Goal: Task Accomplishment & Management: Use online tool/utility

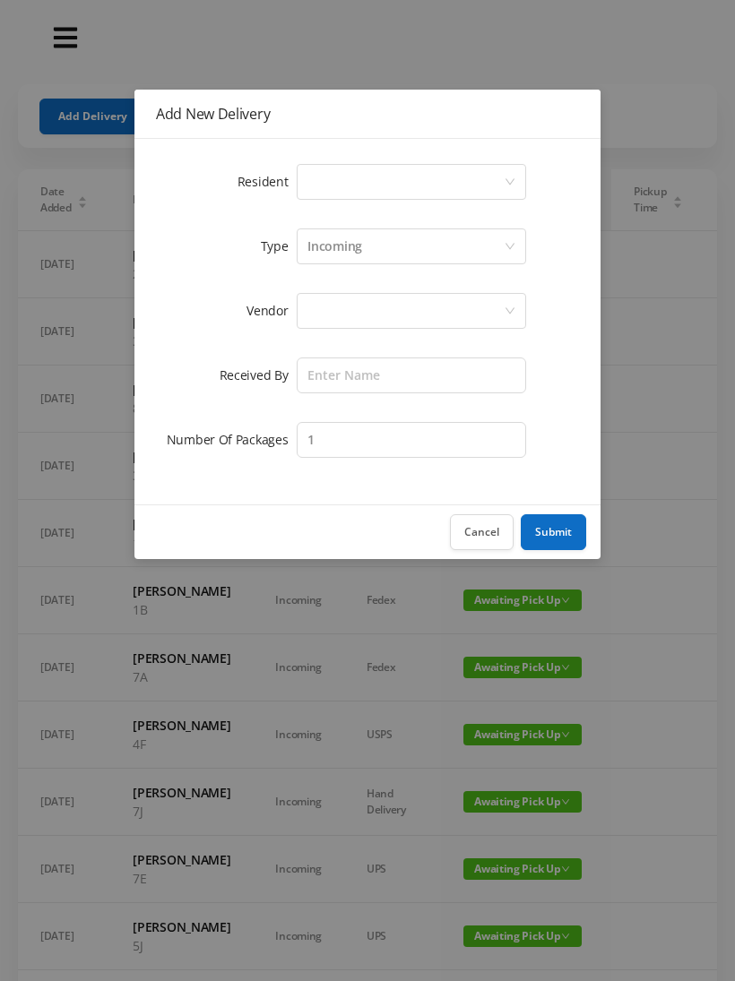
scroll to position [29, 0]
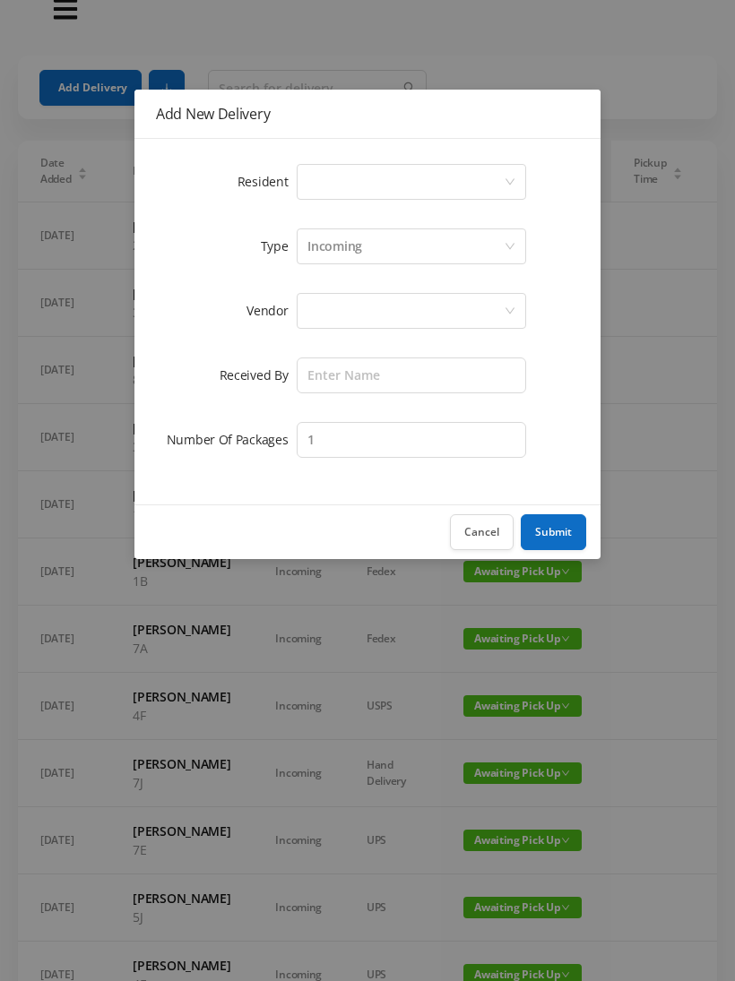
click at [486, 532] on button "Cancel" at bounding box center [482, 532] width 64 height 36
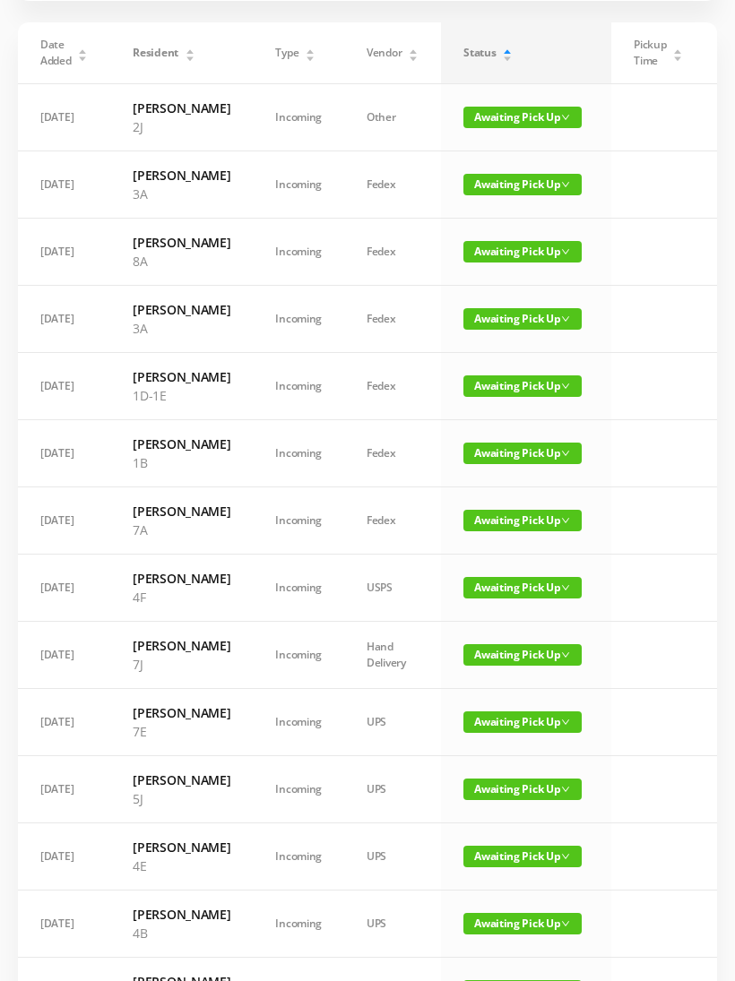
scroll to position [147, 0]
click at [491, 531] on span "Awaiting Pick Up" at bounding box center [522, 521] width 118 height 22
click at [501, 622] on link "Picked Up" at bounding box center [506, 621] width 116 height 29
click at [512, 598] on span "Awaiting Pick Up" at bounding box center [522, 588] width 118 height 22
click at [497, 697] on link "Picked Up" at bounding box center [506, 698] width 116 height 29
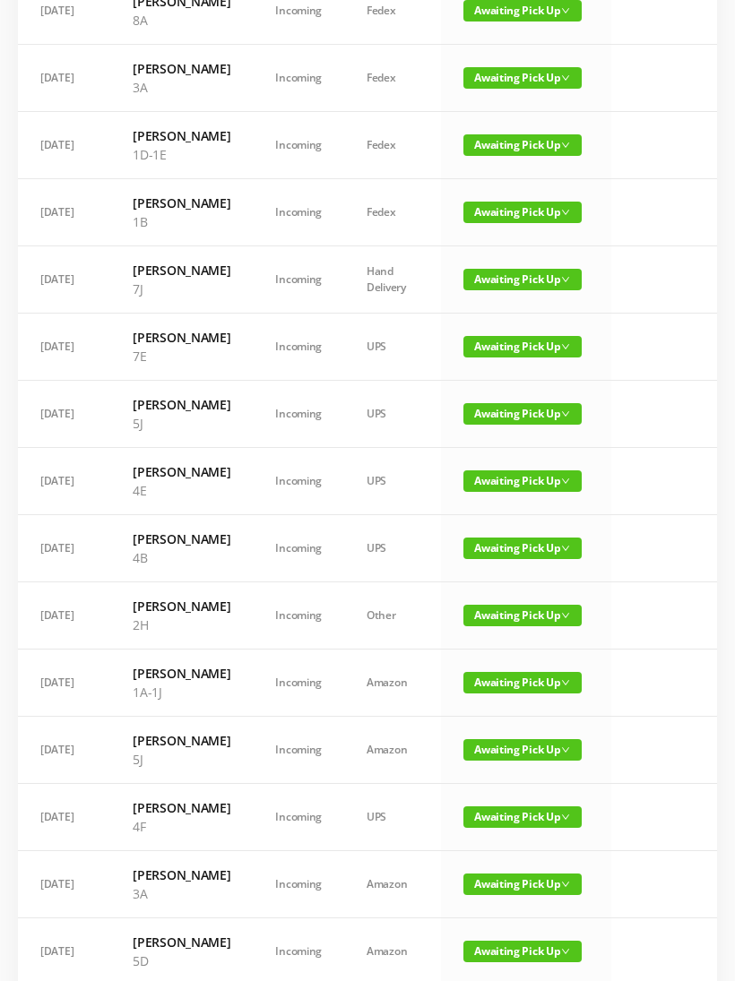
scroll to position [394, 0]
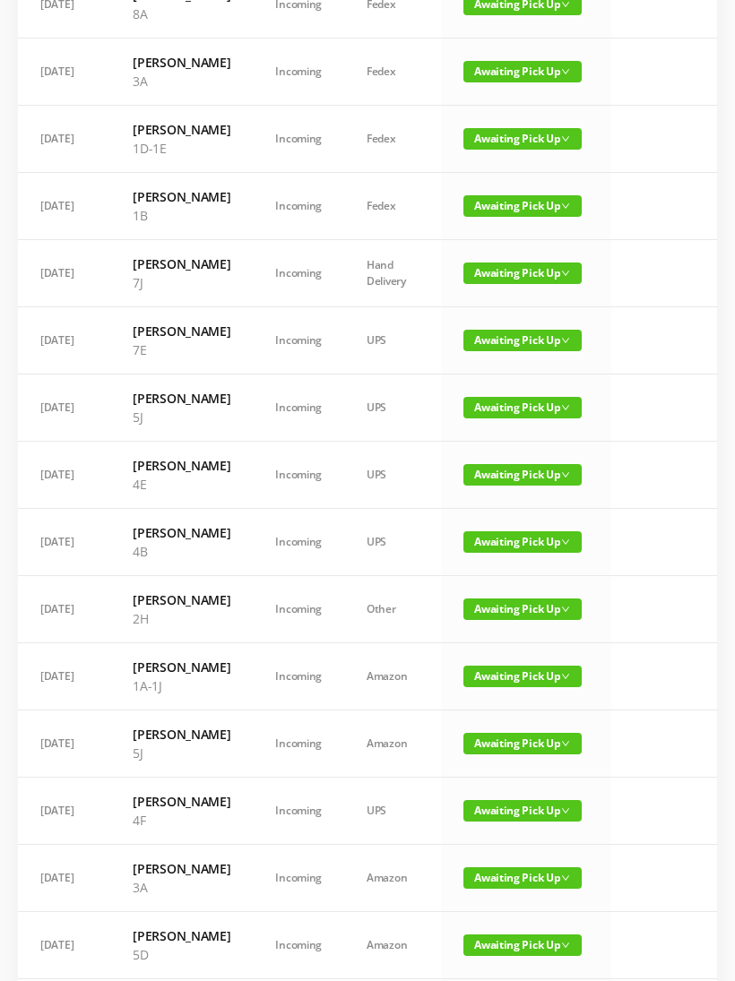
click at [492, 620] on span "Awaiting Pick Up" at bounding box center [522, 609] width 118 height 22
click at [501, 809] on link "Picked Up" at bounding box center [506, 813] width 116 height 29
click at [504, 620] on span "Awaiting Pick Up" at bounding box center [522, 609] width 118 height 22
click at [499, 802] on link "Picked Up" at bounding box center [506, 804] width 116 height 29
click at [495, 687] on span "Awaiting Pick Up" at bounding box center [522, 677] width 118 height 22
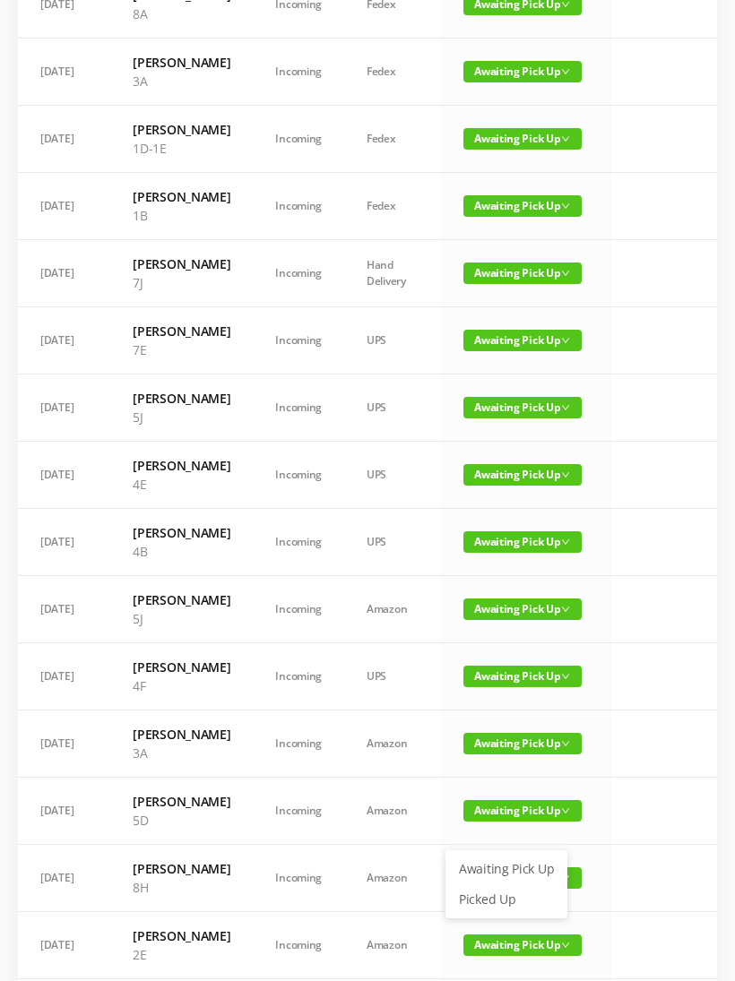
click at [499, 898] on link "Picked Up" at bounding box center [506, 899] width 116 height 29
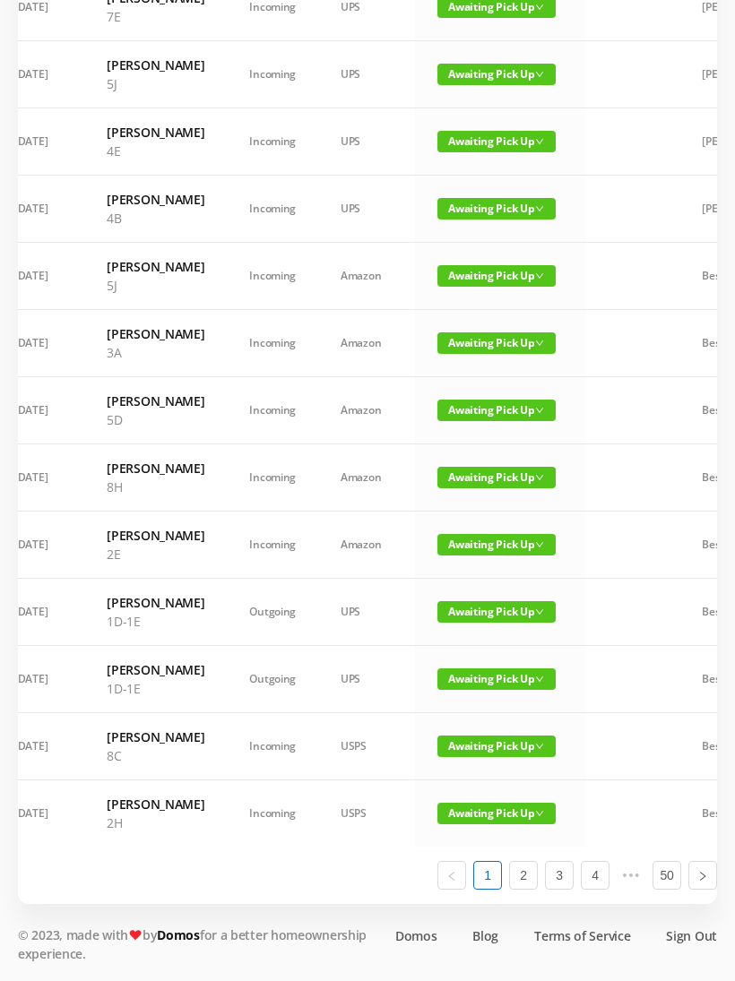
scroll to position [0, 20]
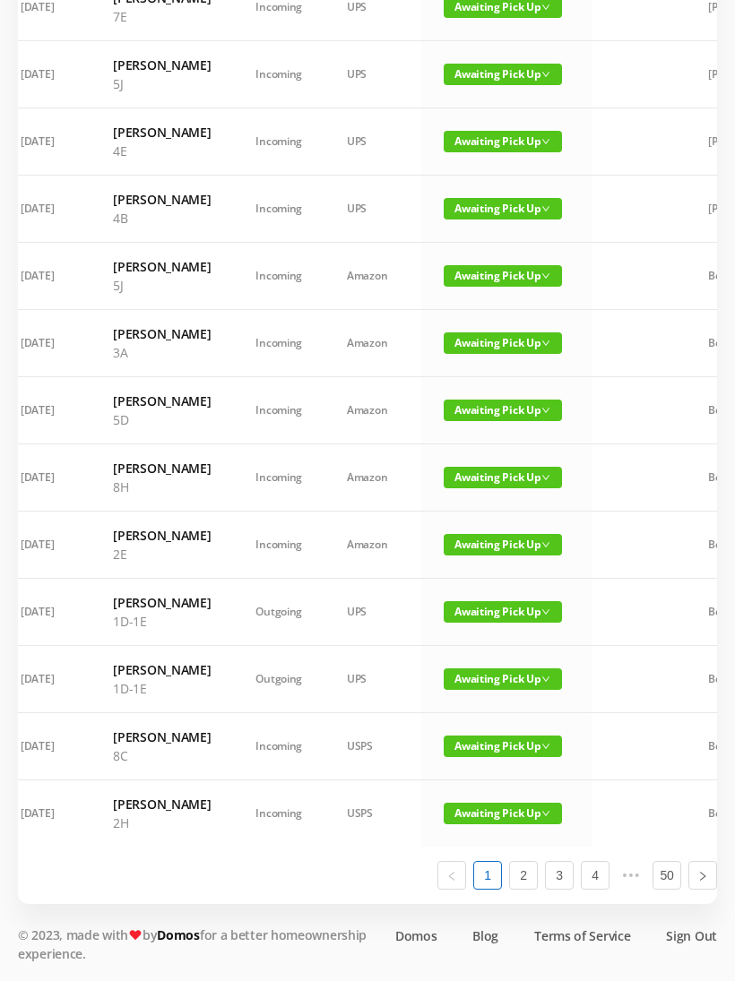
click at [499, 757] on span "Awaiting Pick Up" at bounding box center [502, 747] width 118 height 22
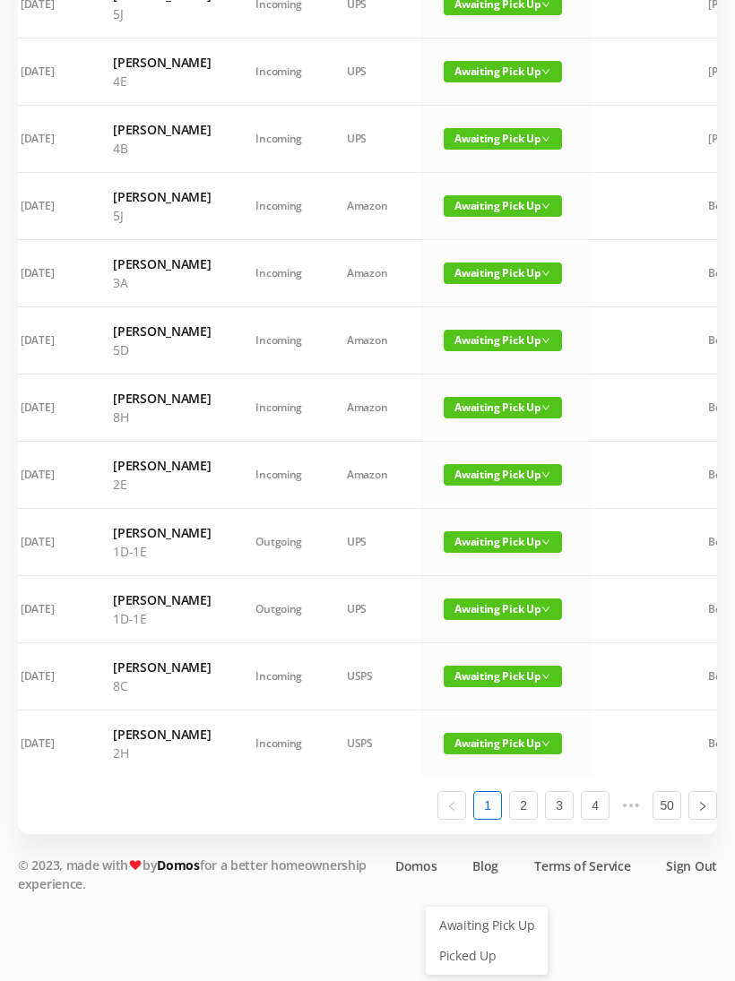
click at [485, 942] on link "Picked Up" at bounding box center [486, 956] width 116 height 29
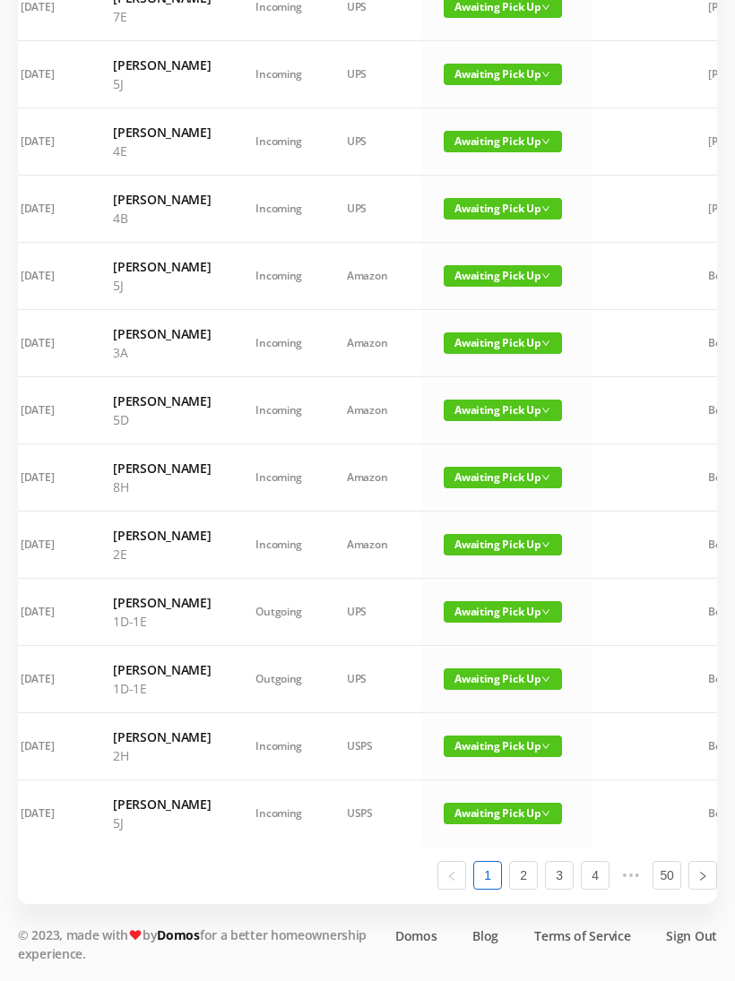
click at [486, 824] on span "Awaiting Pick Up" at bounding box center [502, 814] width 118 height 22
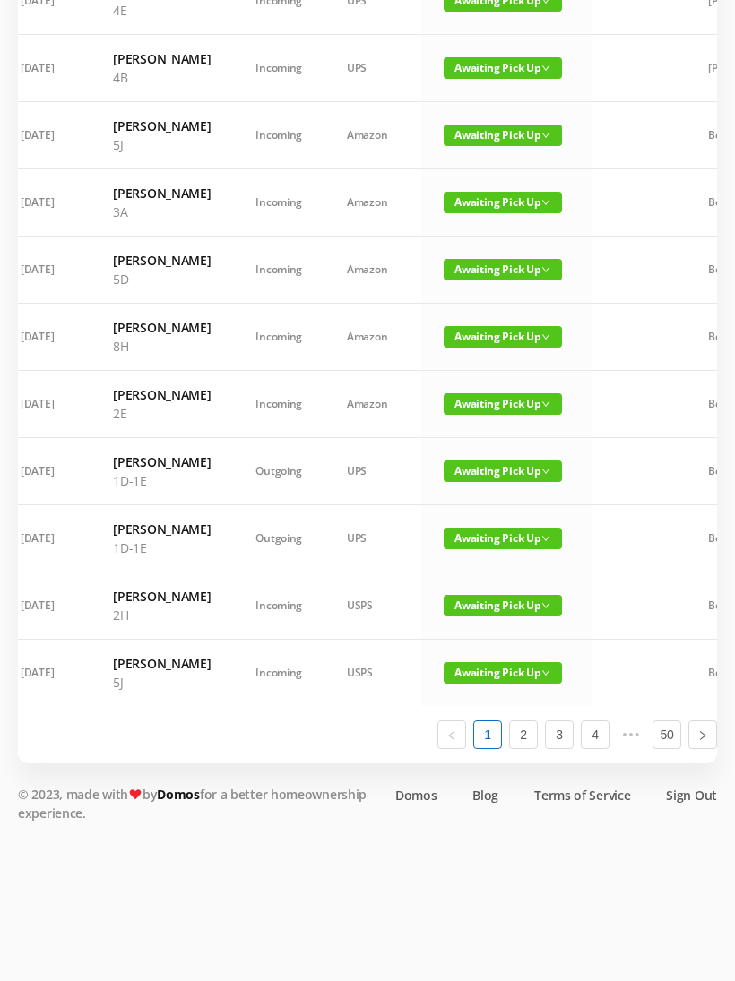
click at [495, 616] on span "Awaiting Pick Up" at bounding box center [502, 606] width 118 height 22
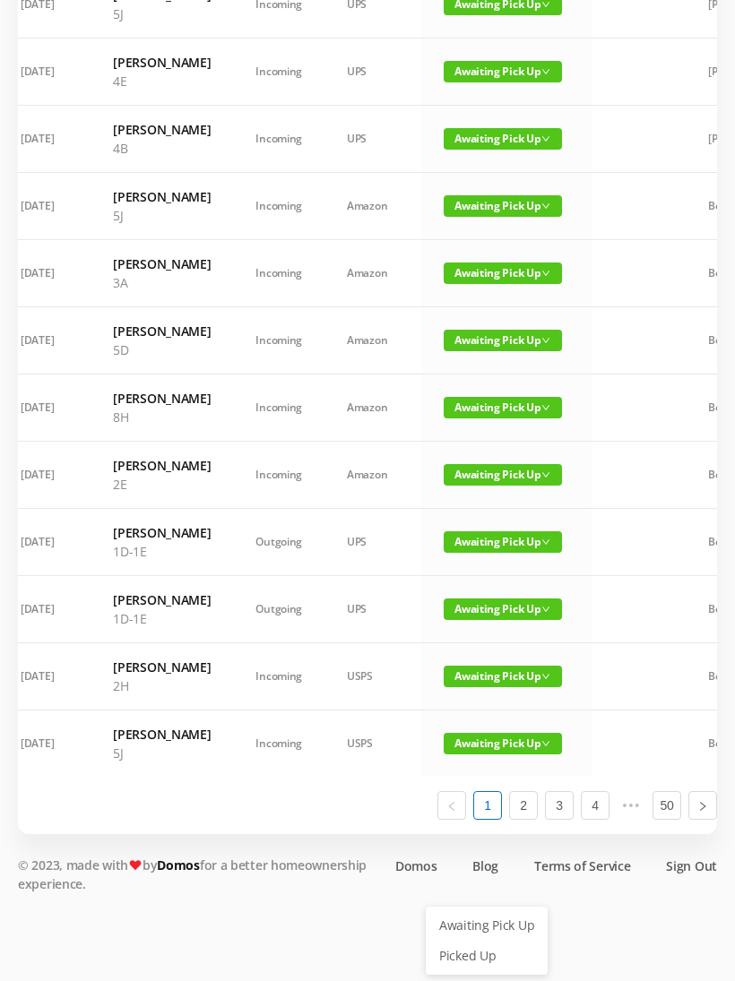
click at [469, 942] on link "Picked Up" at bounding box center [486, 956] width 116 height 29
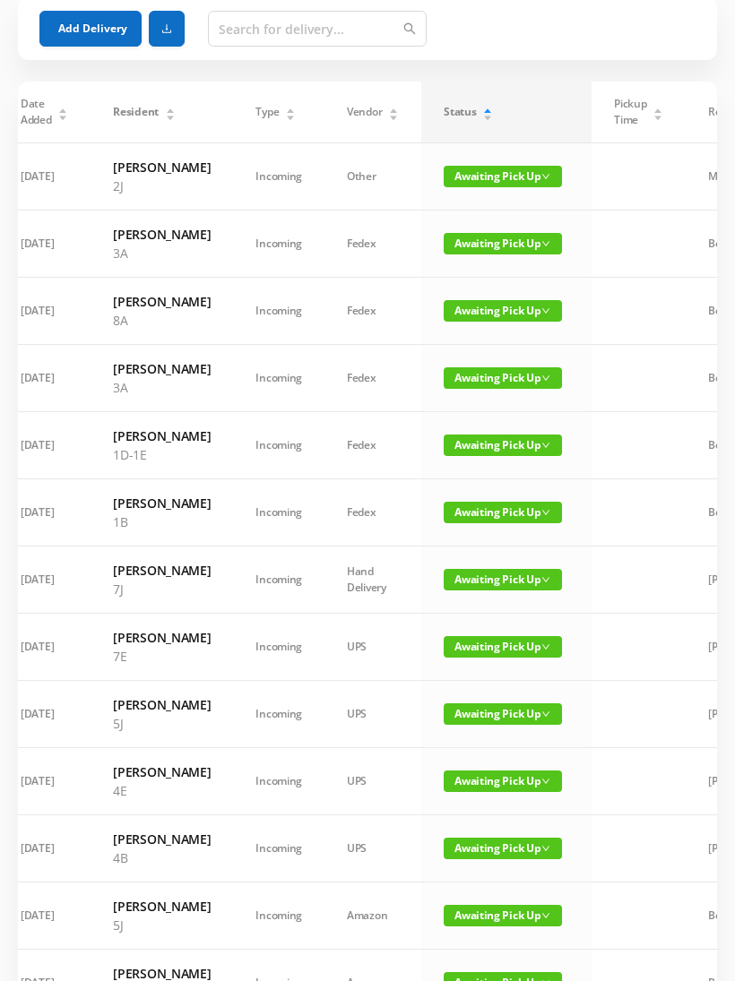
scroll to position [0, 0]
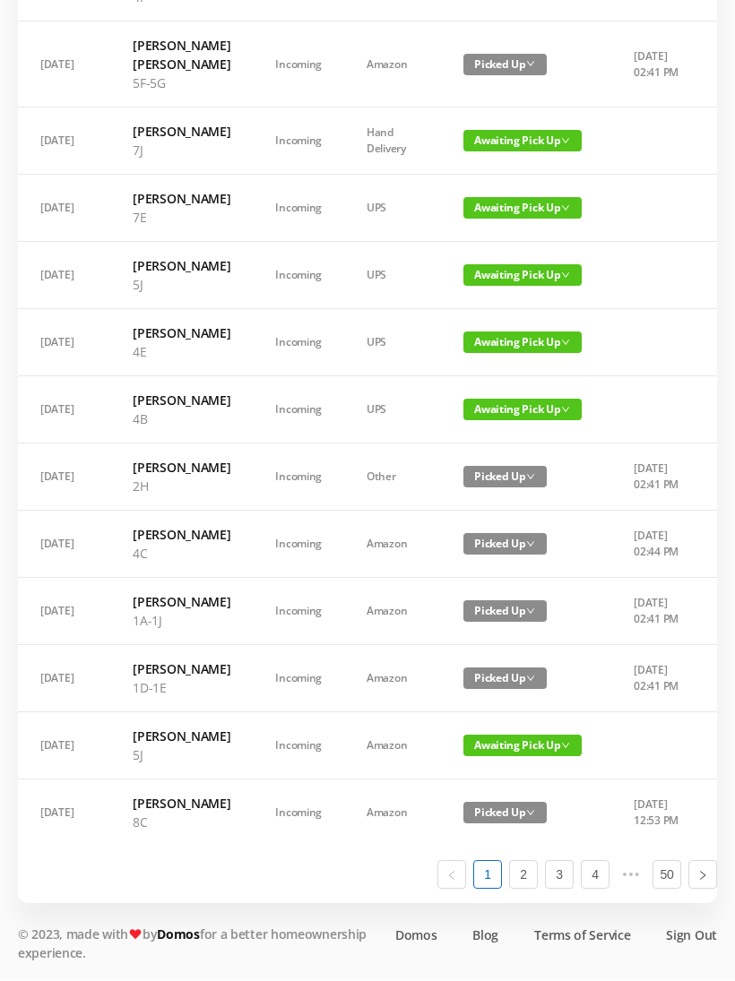
scroll to position [940, 0]
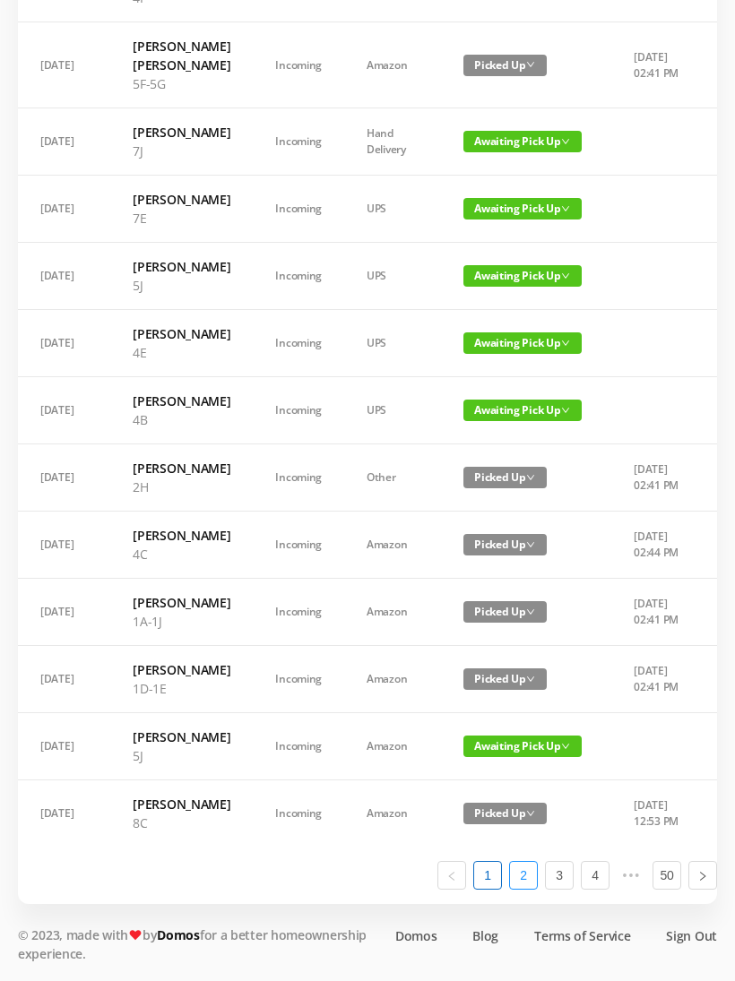
click at [525, 889] on link "2" at bounding box center [523, 875] width 27 height 27
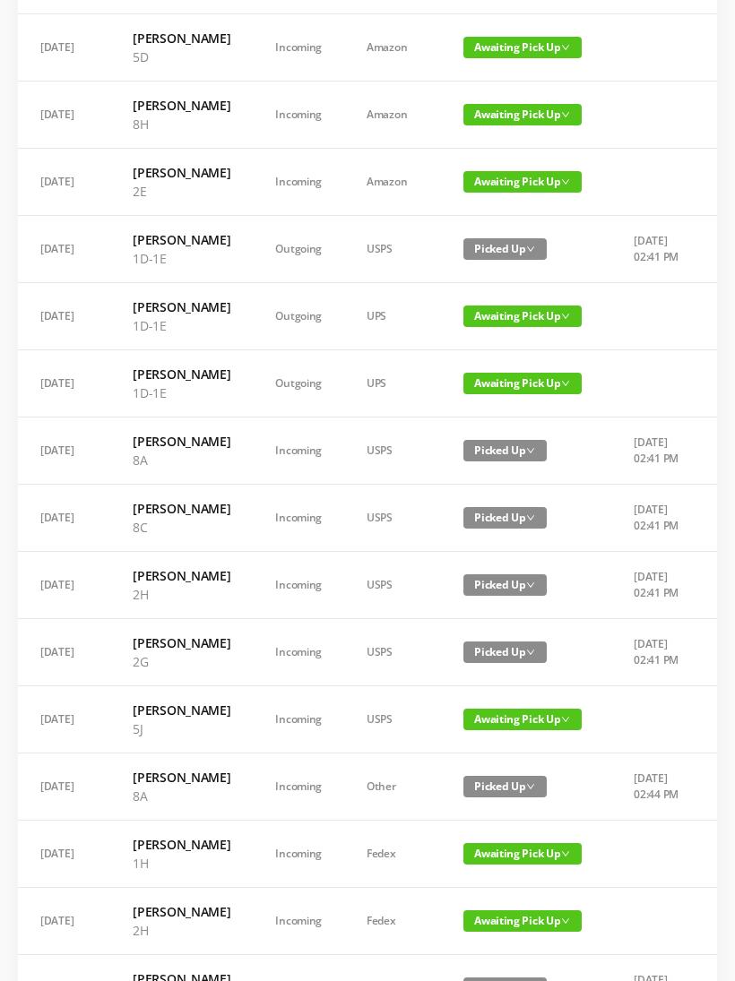
scroll to position [411, 0]
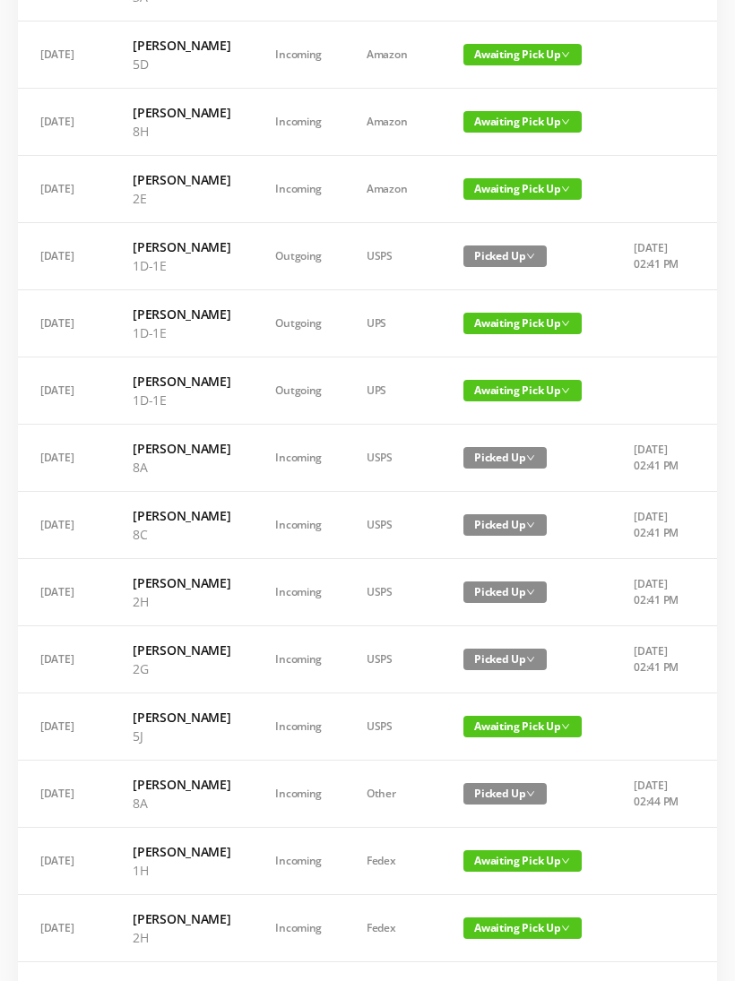
click at [515, 133] on span "Awaiting Pick Up" at bounding box center [522, 122] width 118 height 22
click at [493, 232] on link "Picked Up" at bounding box center [502, 232] width 116 height 29
click at [495, 200] on span "Awaiting Pick Up" at bounding box center [522, 189] width 118 height 22
click at [493, 318] on link "Picked Up" at bounding box center [502, 318] width 116 height 29
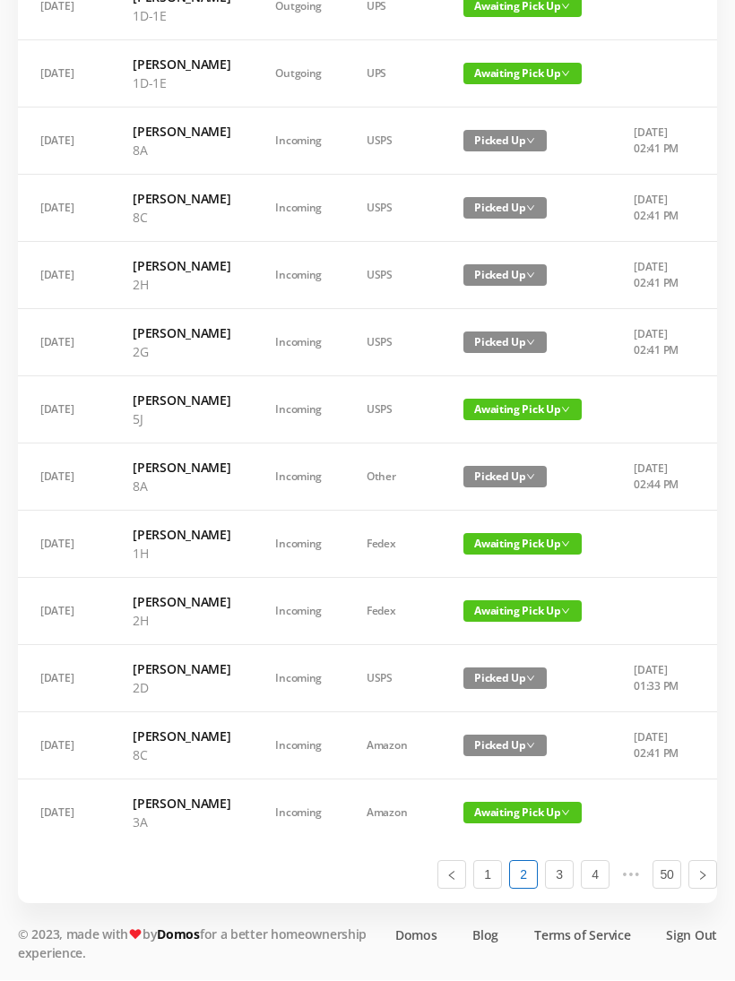
scroll to position [940, 0]
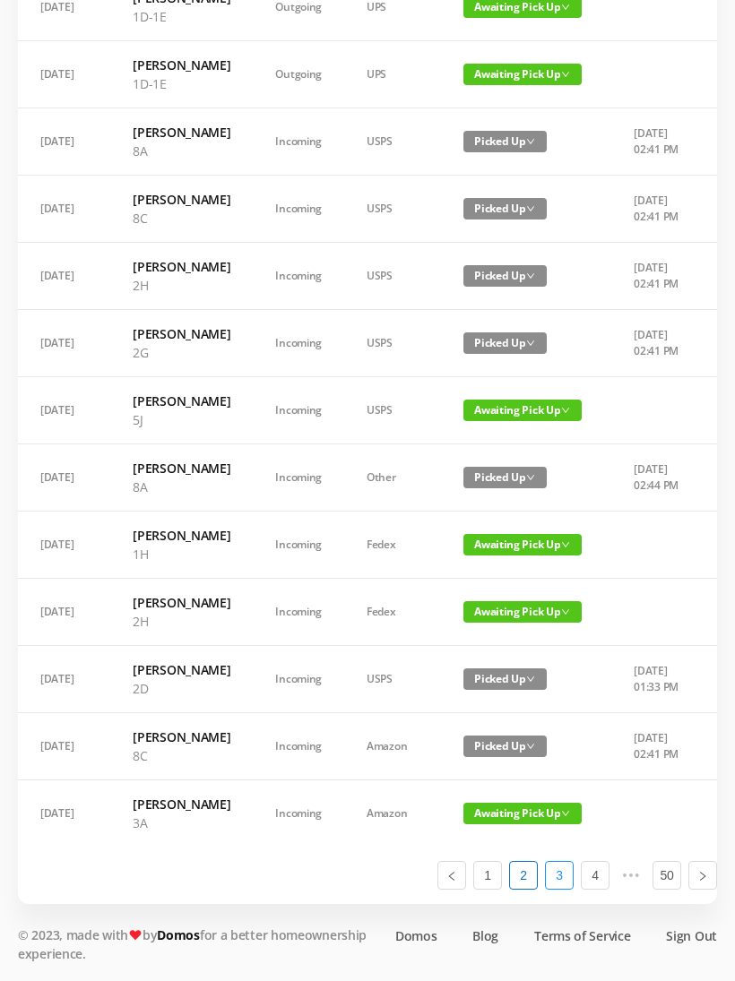
click at [565, 889] on link "3" at bounding box center [559, 875] width 27 height 27
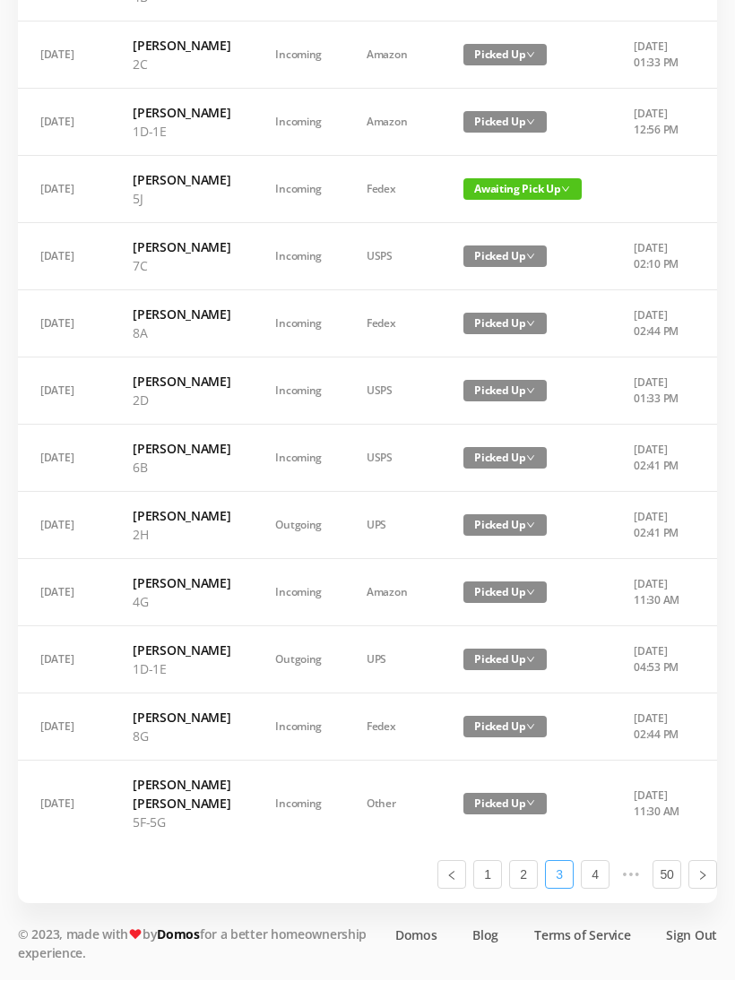
scroll to position [977, 0]
click at [600, 889] on link "4" at bounding box center [594, 875] width 27 height 27
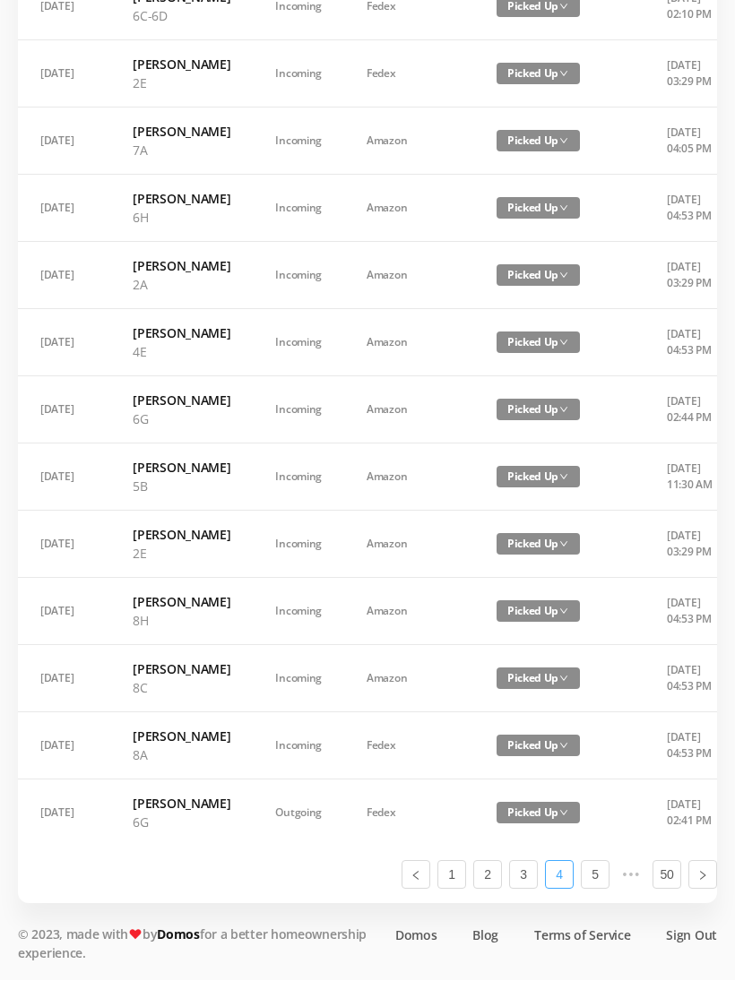
scroll to position [1072, 0]
click at [452, 889] on link "1" at bounding box center [451, 875] width 27 height 27
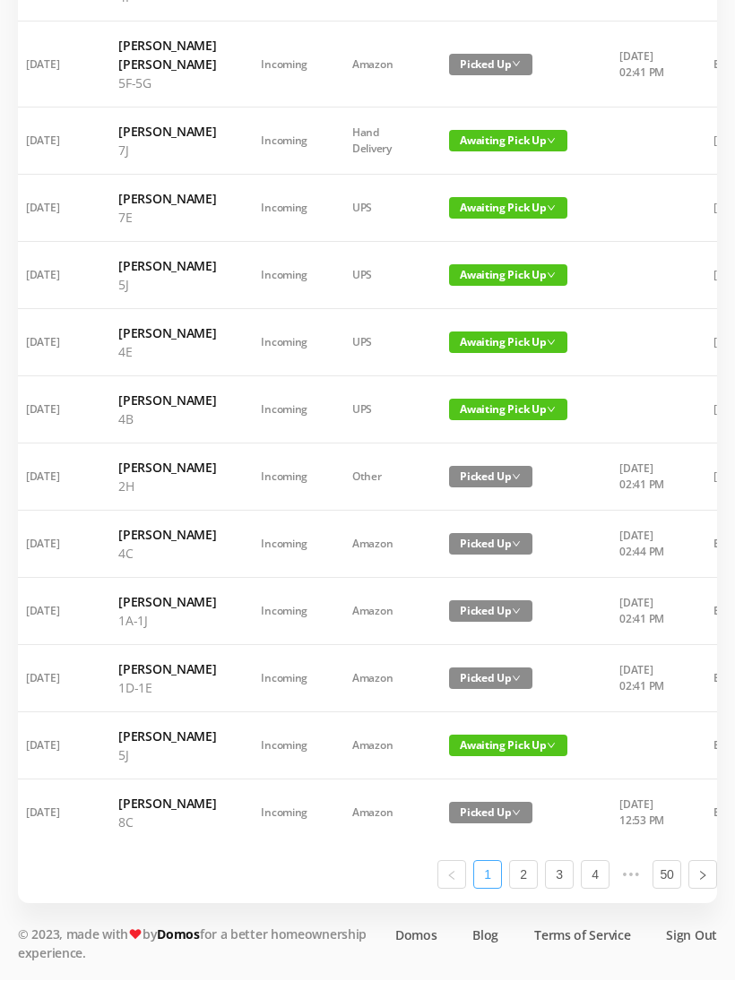
scroll to position [940, 0]
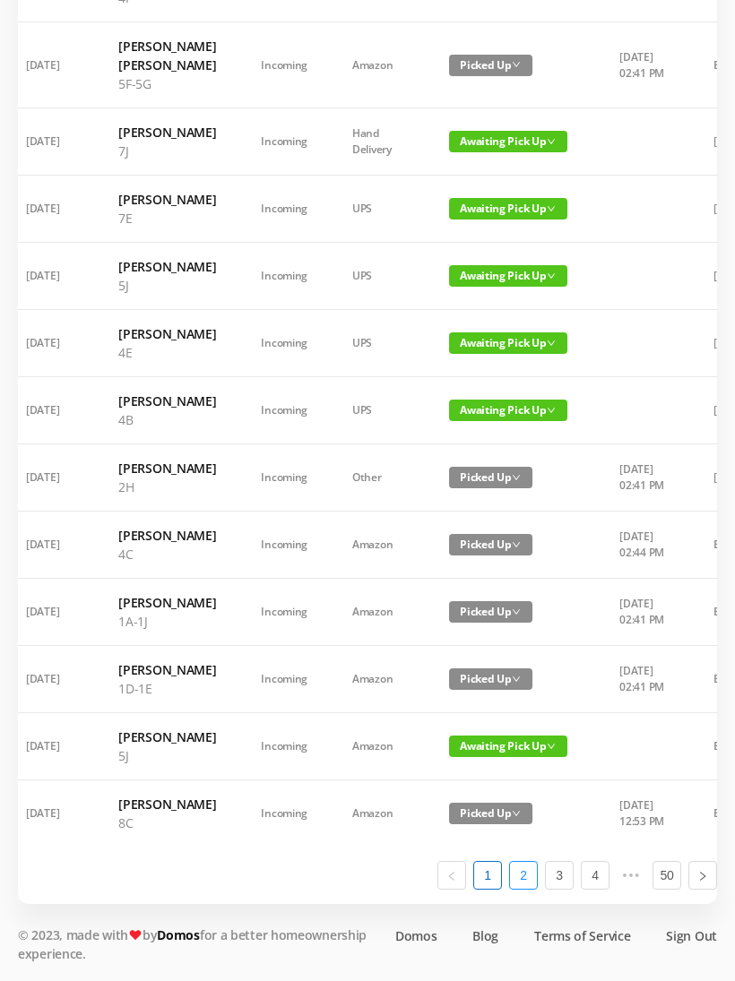
click at [535, 889] on link "2" at bounding box center [523, 875] width 27 height 27
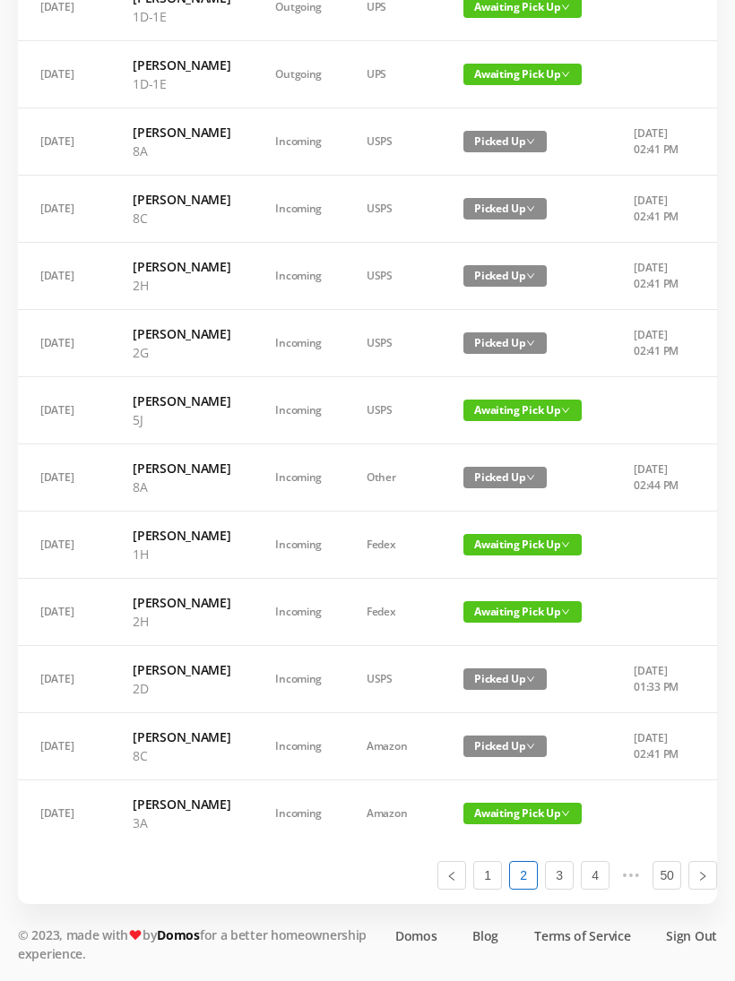
click at [489, 603] on span "Awaiting Pick Up" at bounding box center [522, 612] width 118 height 22
click at [484, 858] on link "Picked Up" at bounding box center [502, 872] width 116 height 29
click at [564, 889] on link "3" at bounding box center [559, 875] width 27 height 27
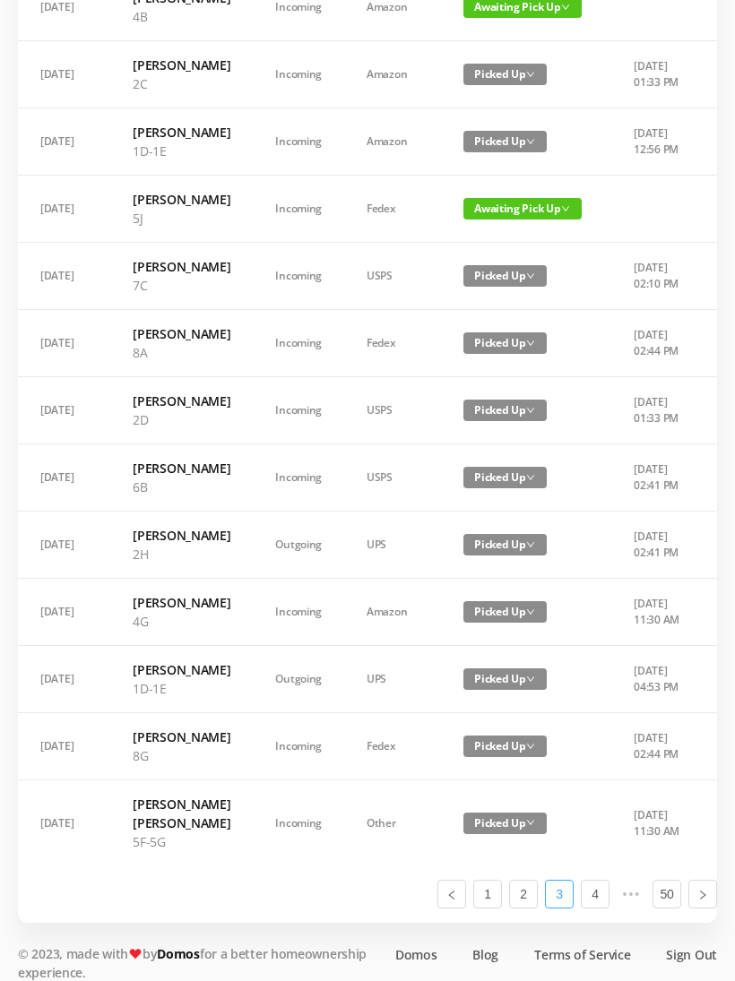
scroll to position [977, 0]
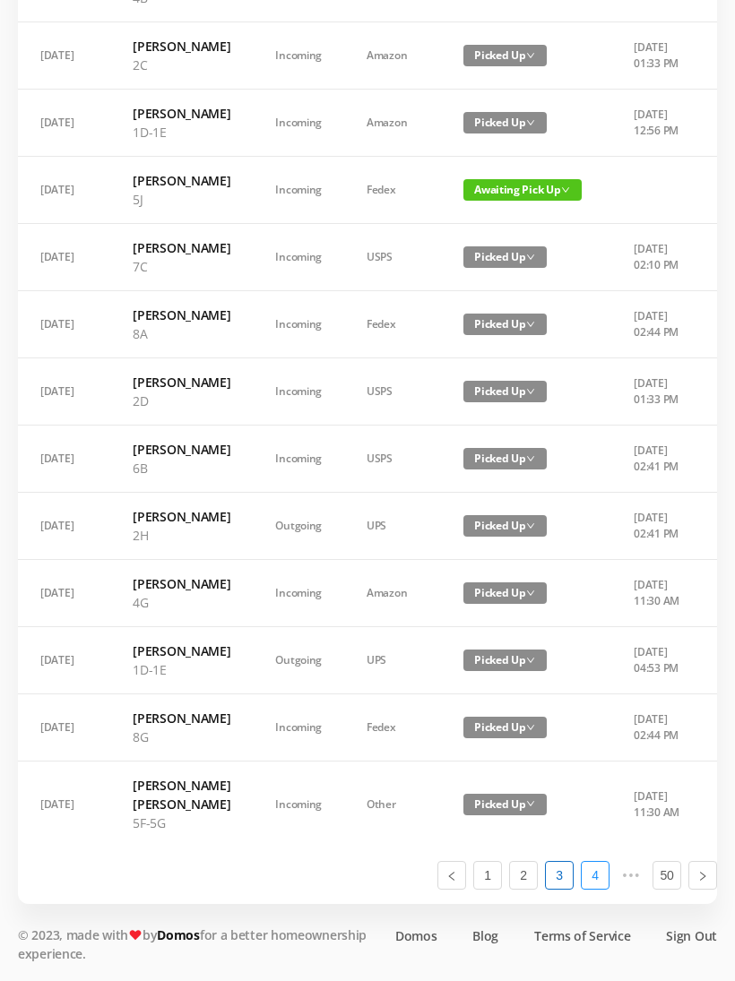
click at [593, 889] on link "4" at bounding box center [594, 875] width 27 height 27
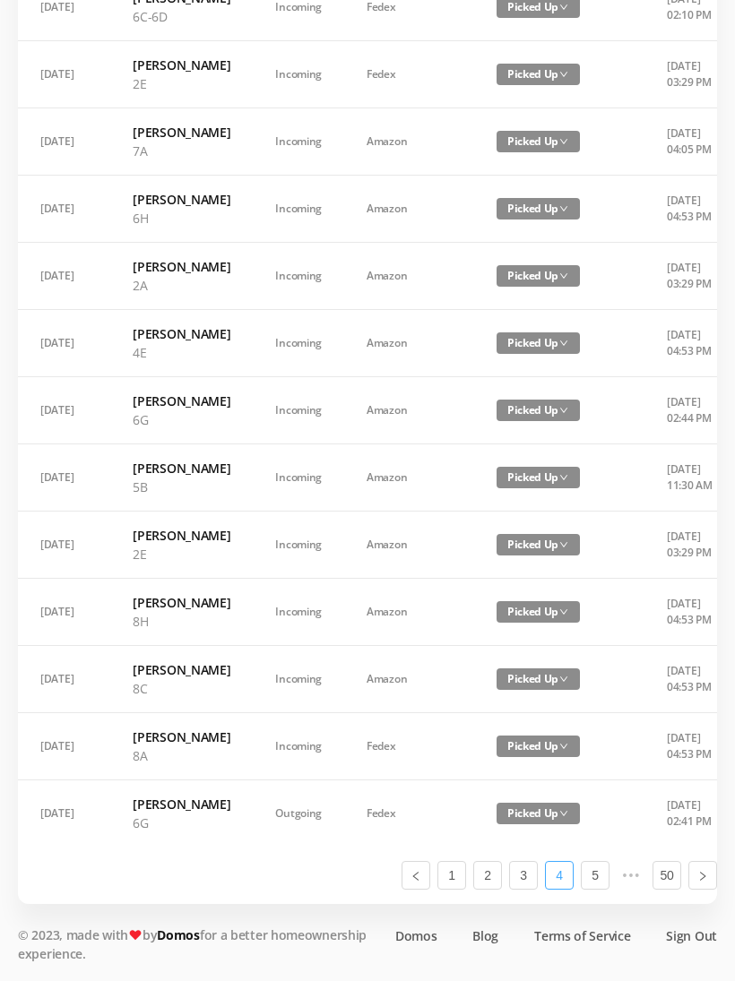
scroll to position [1072, 0]
click at [452, 889] on link "1" at bounding box center [451, 875] width 27 height 27
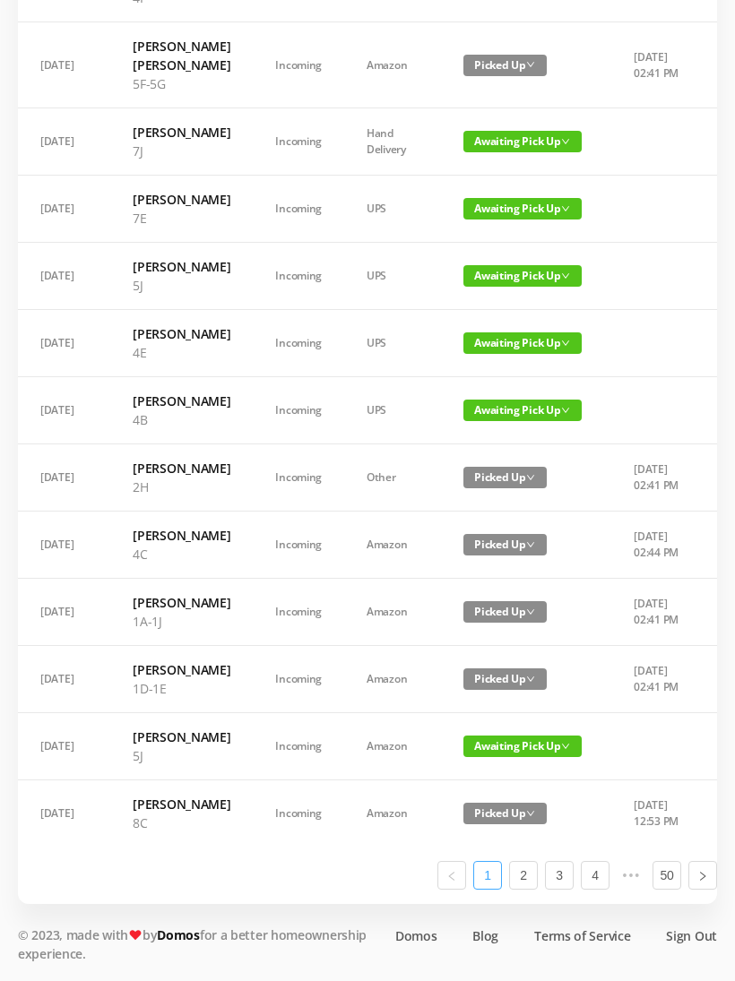
scroll to position [940, 0]
click at [529, 889] on link "2" at bounding box center [523, 875] width 27 height 27
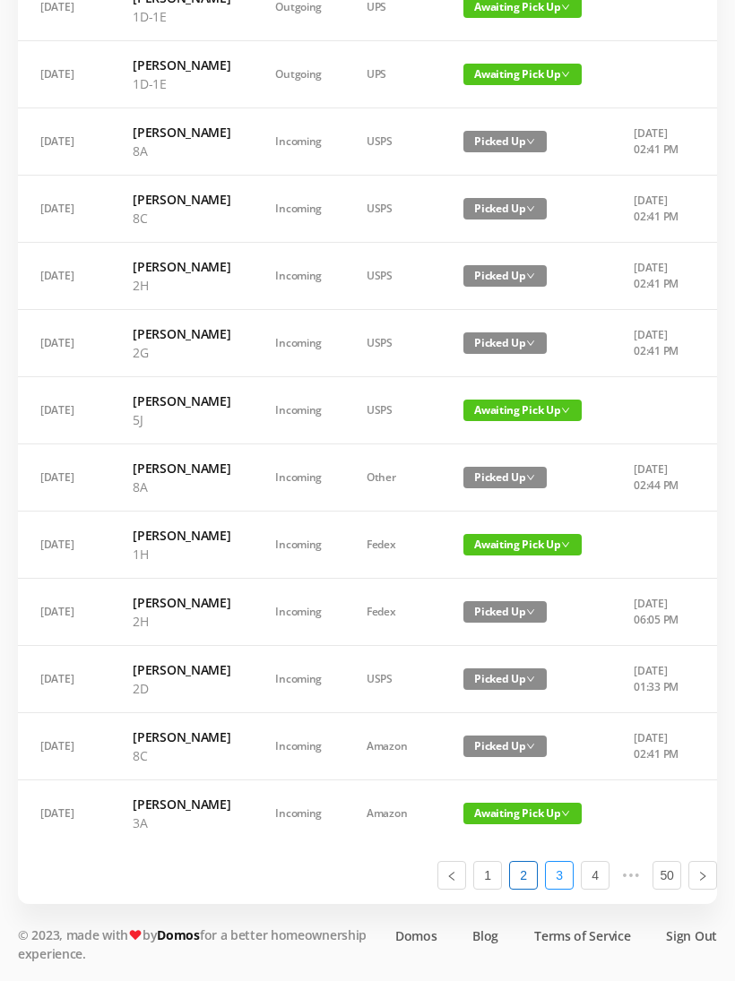
click at [565, 889] on link "3" at bounding box center [559, 875] width 27 height 27
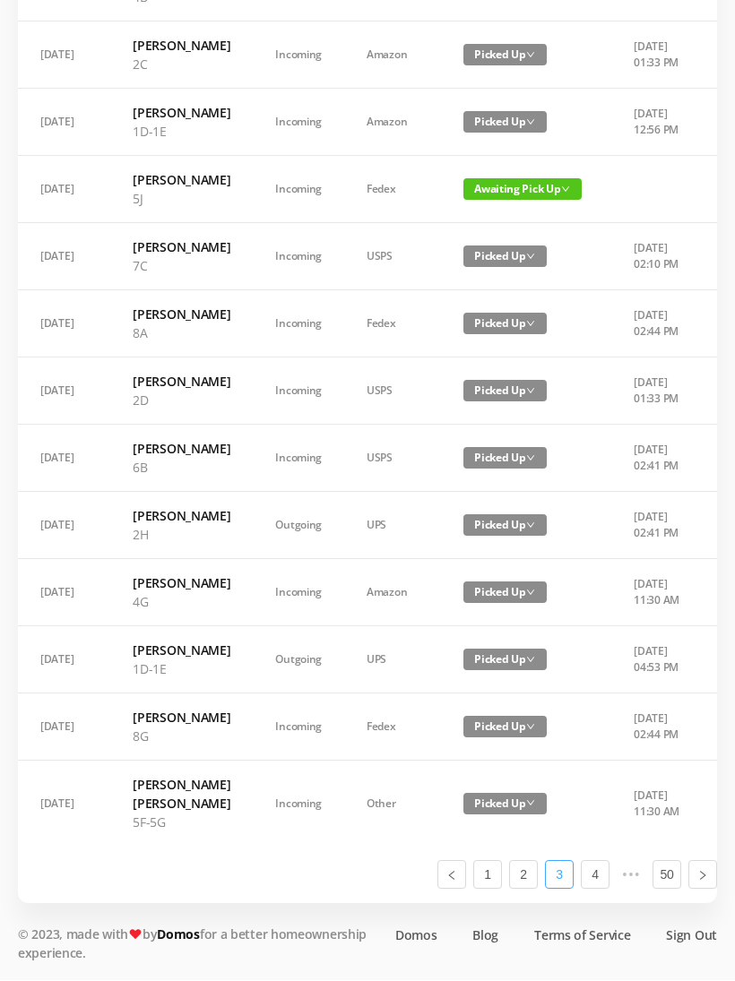
scroll to position [977, 0]
click at [525, 889] on link "2" at bounding box center [523, 875] width 27 height 27
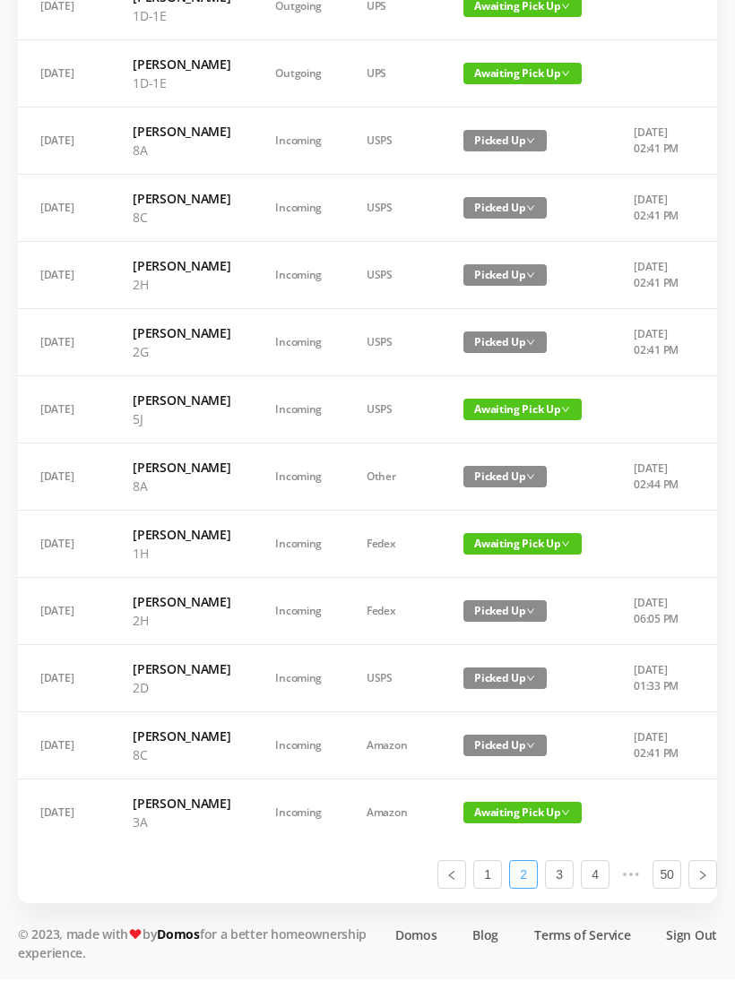
scroll to position [940, 0]
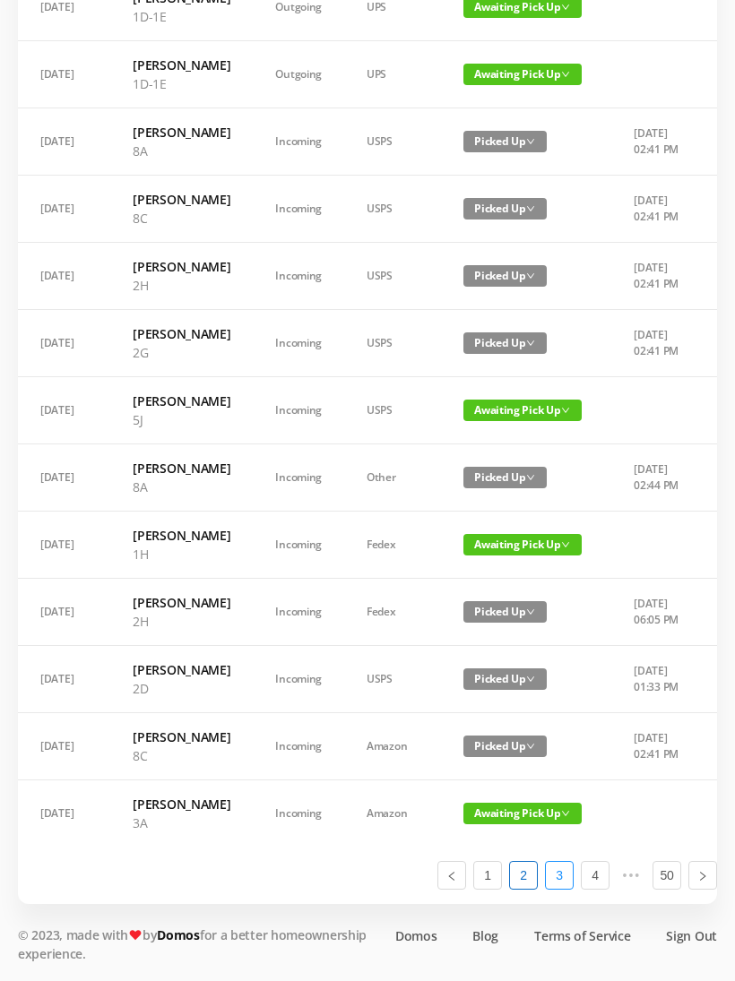
click at [556, 889] on link "3" at bounding box center [559, 875] width 27 height 27
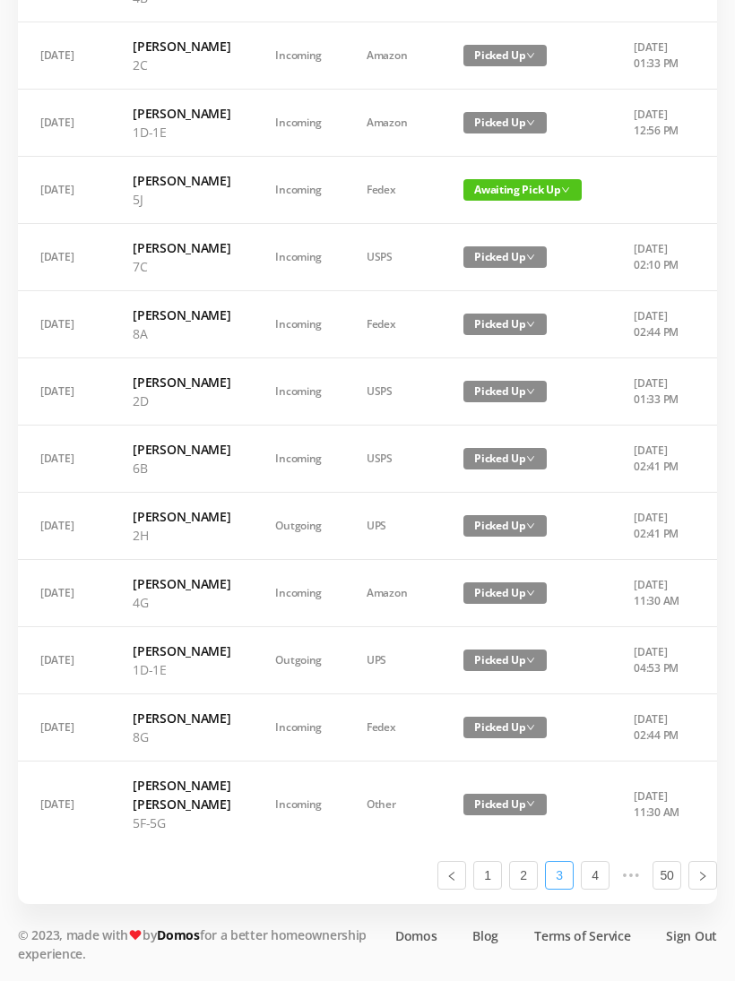
scroll to position [0, 0]
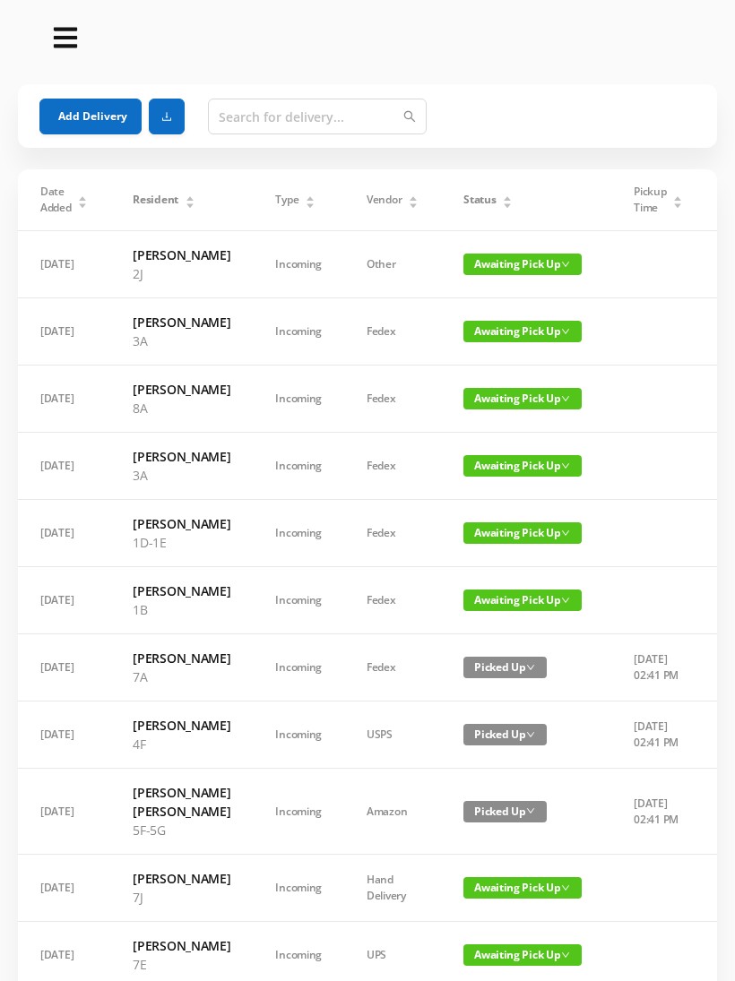
click at [114, 124] on button "Add Delivery" at bounding box center [90, 117] width 102 height 36
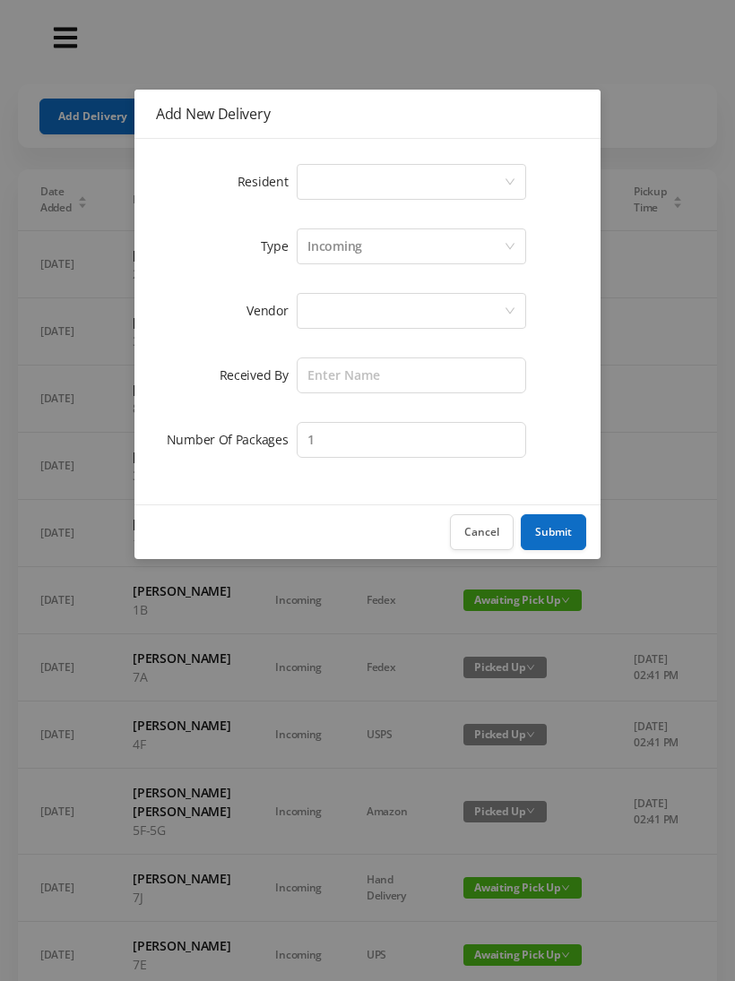
click at [365, 186] on div "Select a person" at bounding box center [405, 182] width 196 height 34
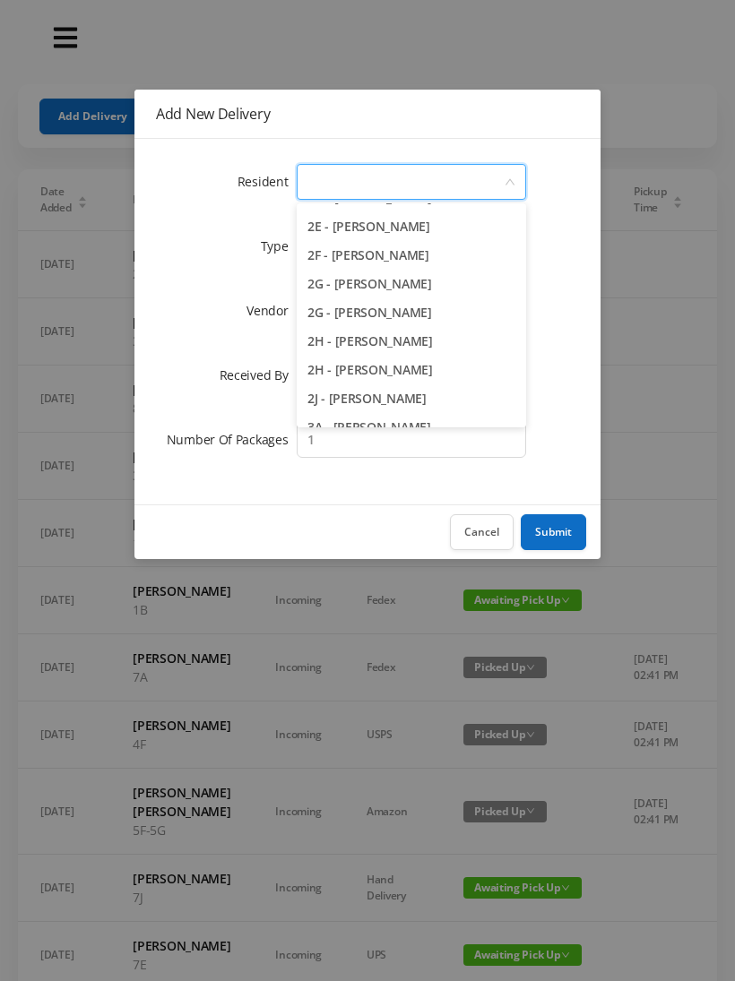
scroll to position [541, 0]
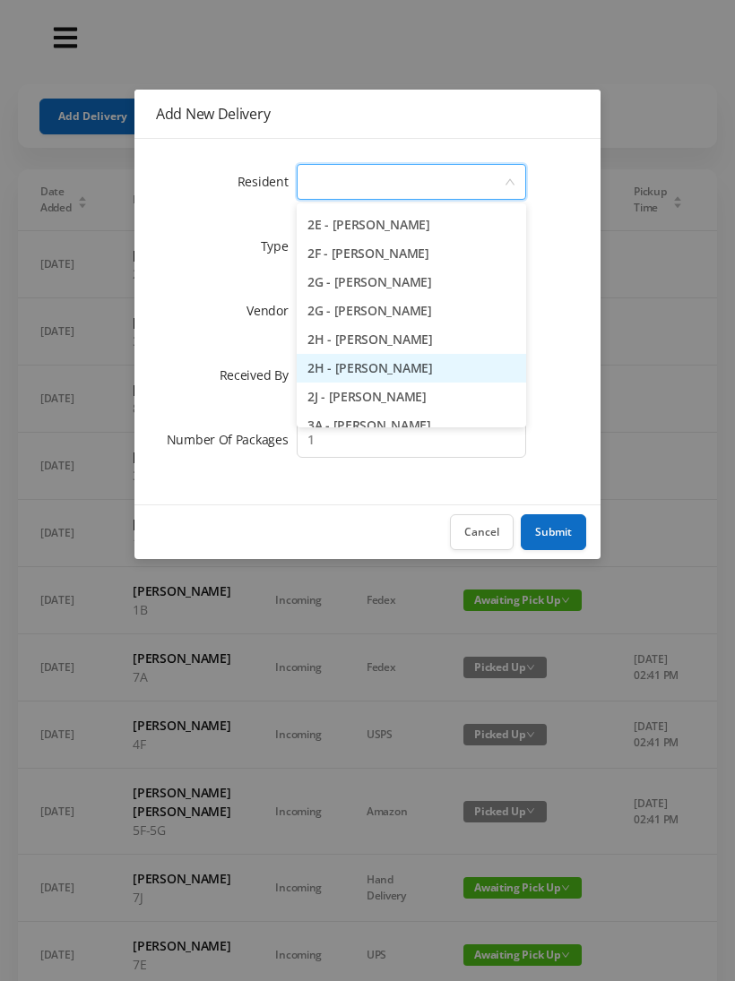
click at [437, 379] on li "2H - Lorraine Singleton" at bounding box center [411, 368] width 229 height 29
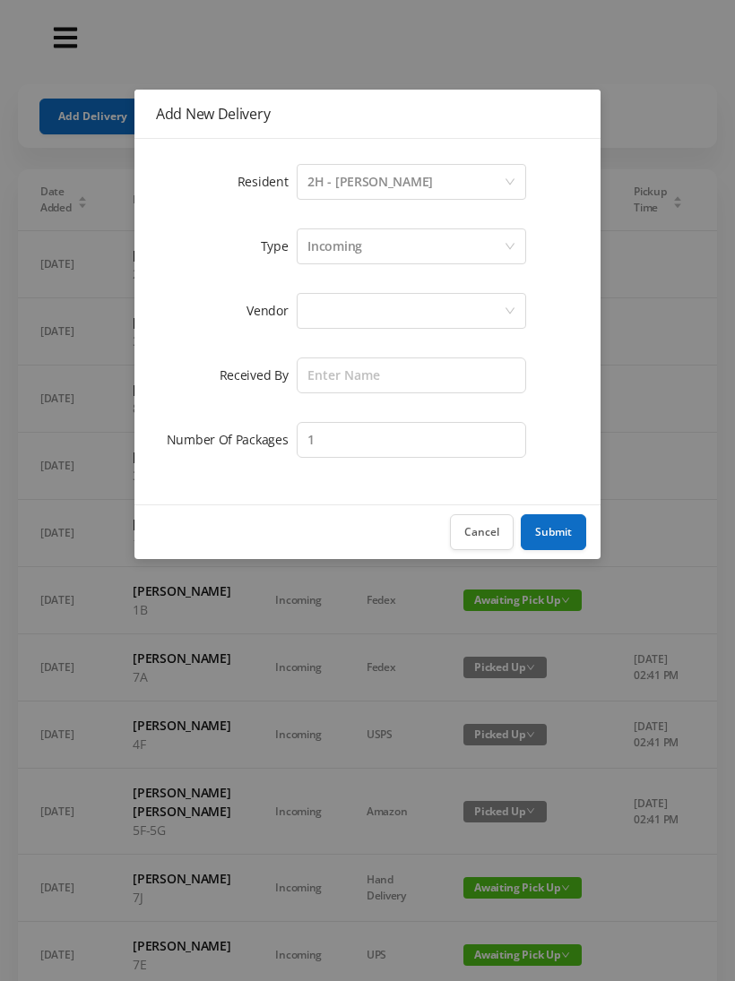
click at [361, 250] on div "Incoming" at bounding box center [334, 246] width 55 height 34
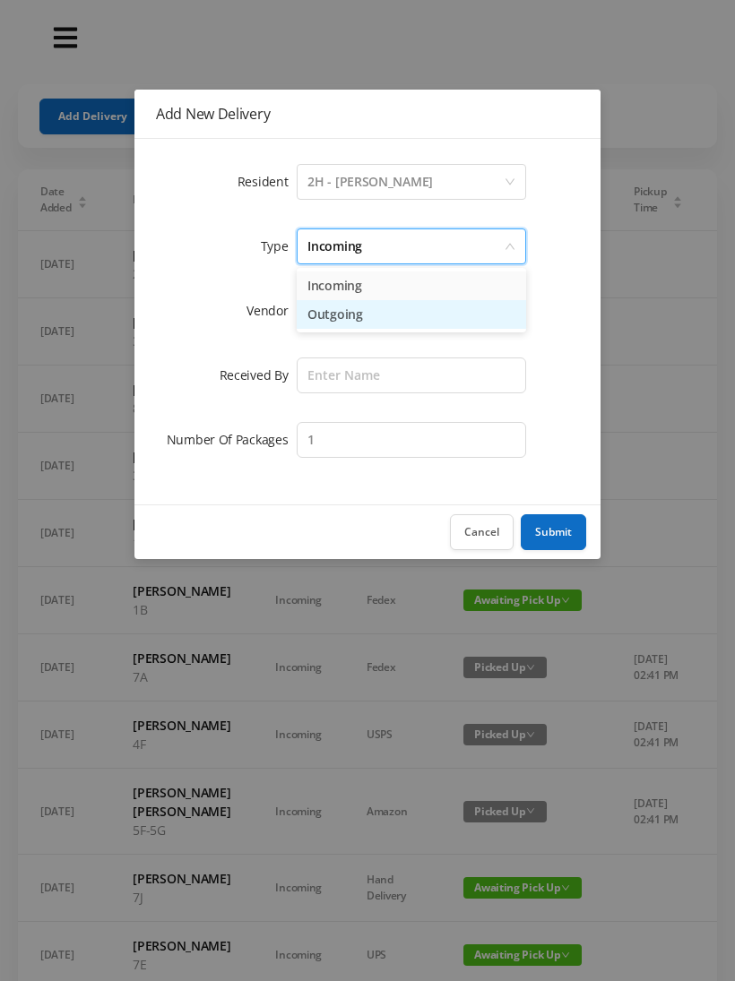
click at [348, 326] on li "Outgoing" at bounding box center [411, 314] width 229 height 29
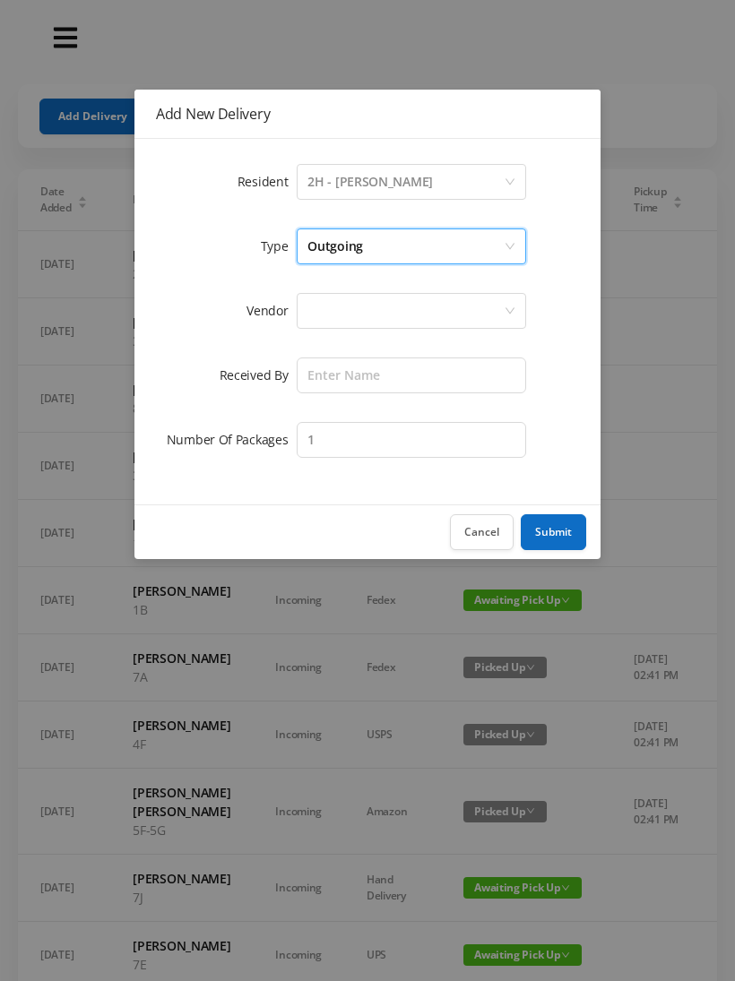
click at [341, 320] on div at bounding box center [405, 311] width 196 height 34
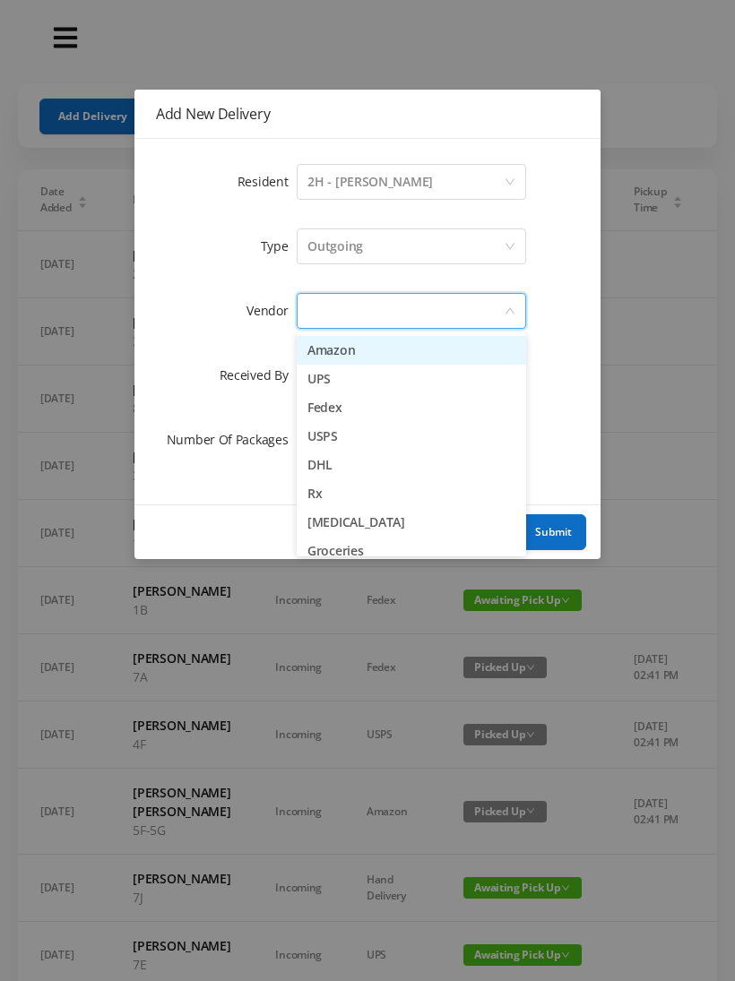
click at [349, 387] on li "UPS" at bounding box center [411, 379] width 229 height 29
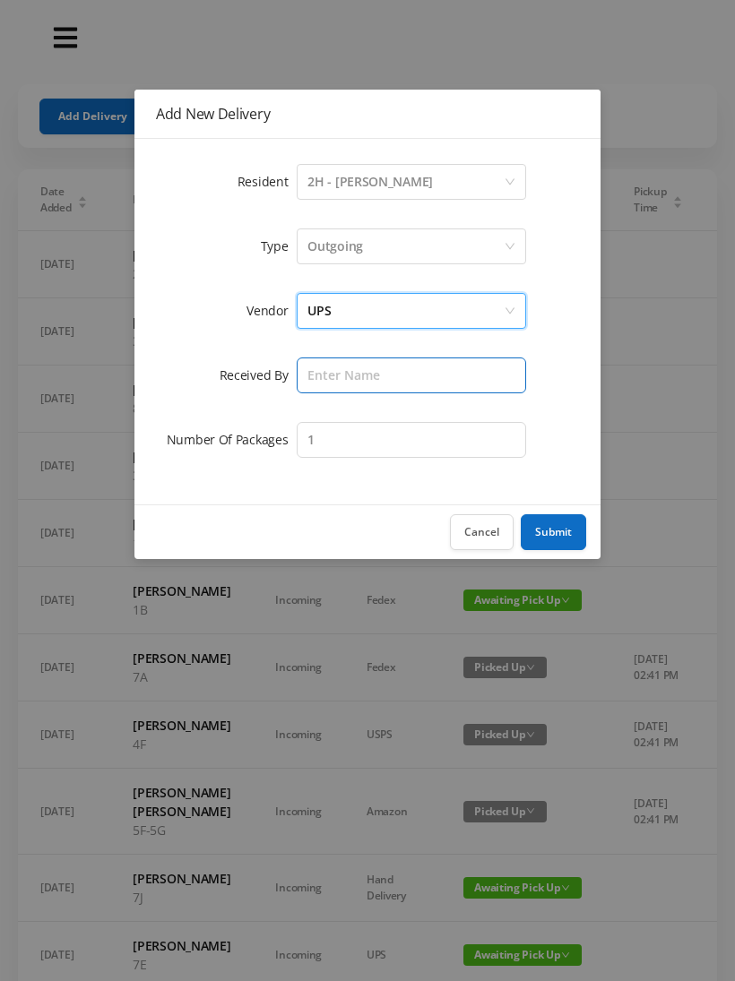
click at [342, 385] on input "text" at bounding box center [411, 375] width 229 height 36
type input "Besa"
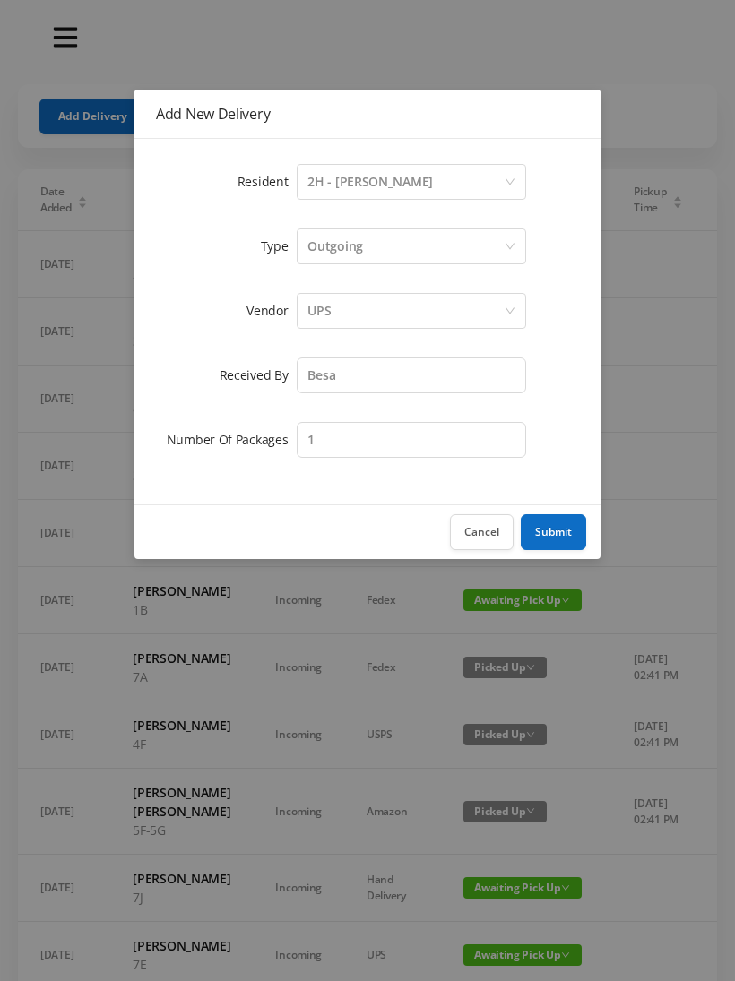
click at [554, 531] on button "Submit" at bounding box center [553, 532] width 65 height 36
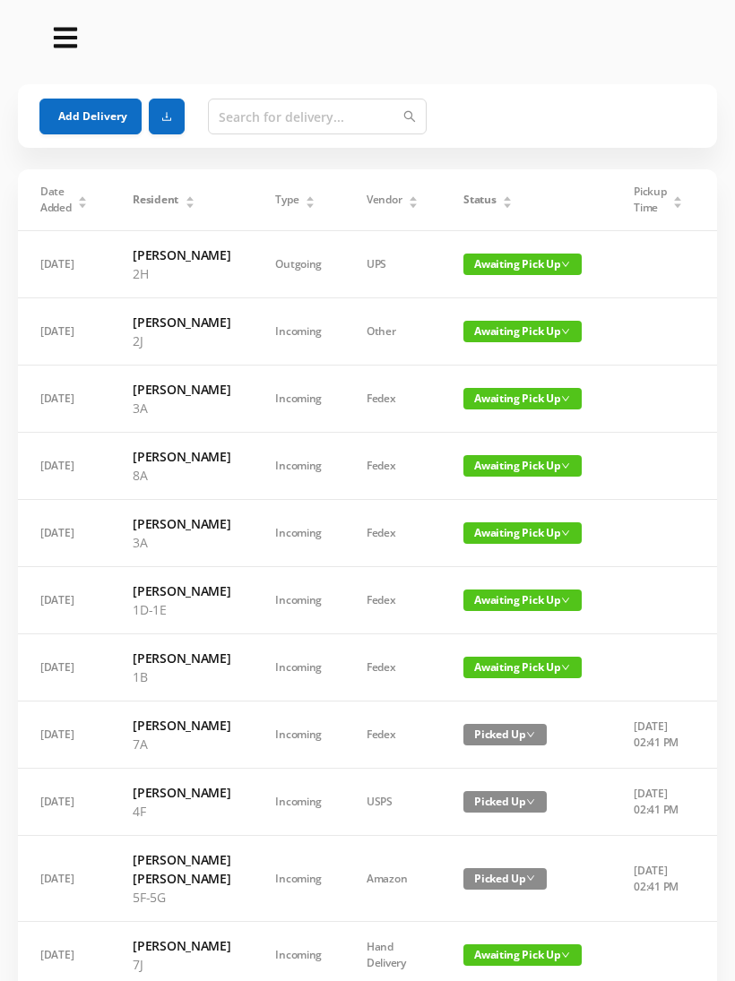
click at [82, 118] on button "Add Delivery" at bounding box center [90, 117] width 102 height 36
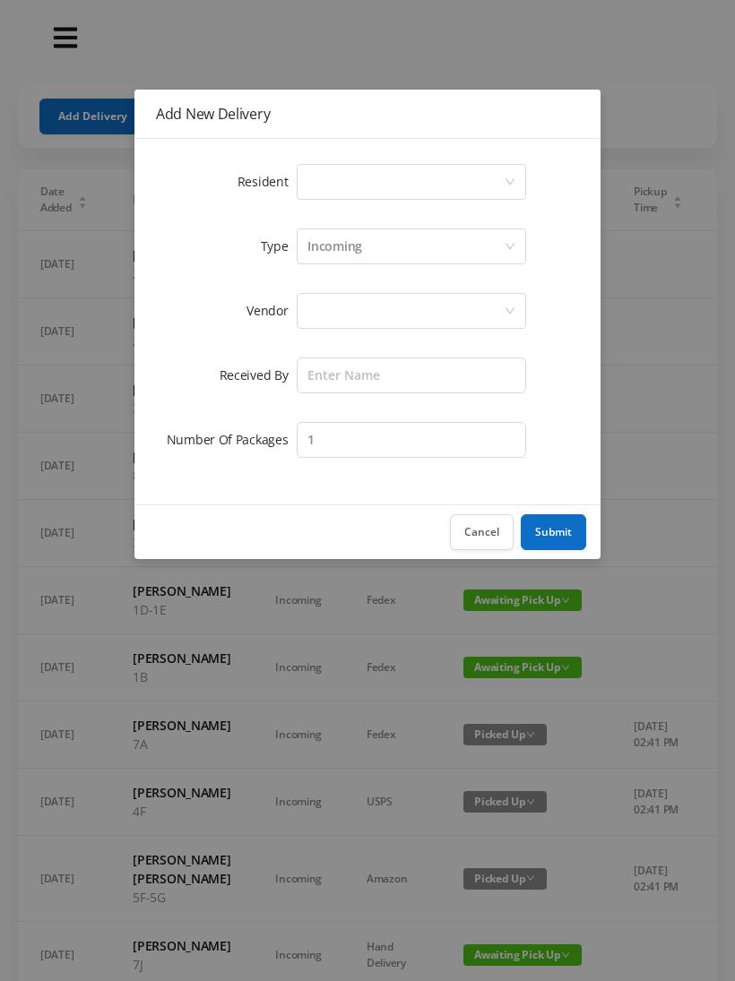
click at [347, 184] on div "Select a person" at bounding box center [405, 182] width 196 height 34
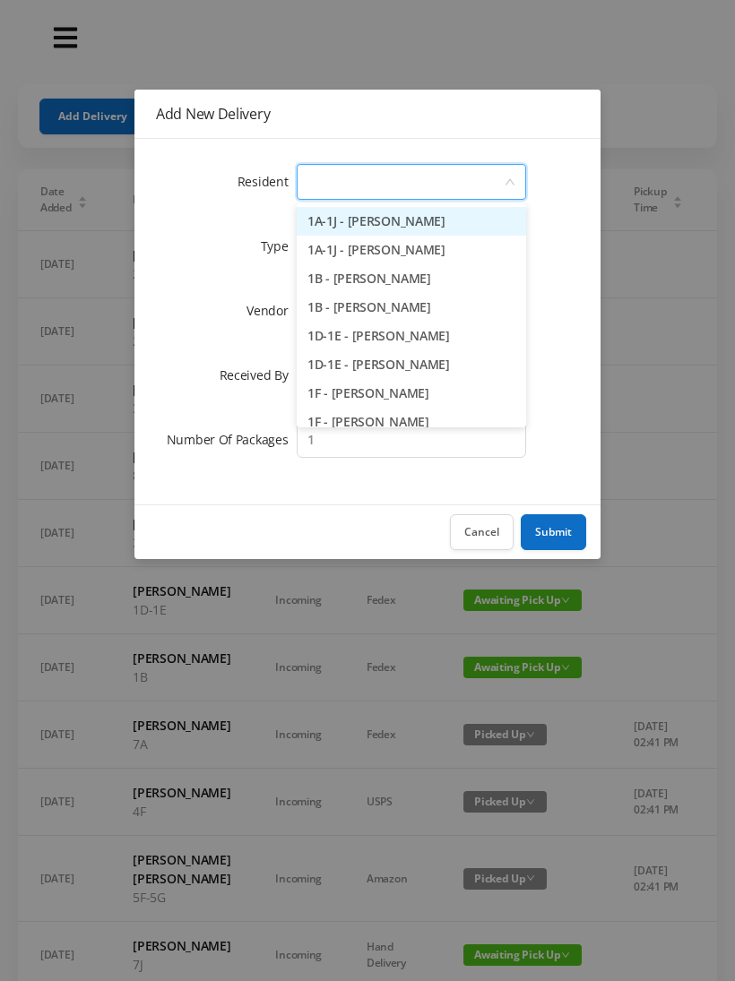
click at [481, 538] on button "Cancel" at bounding box center [482, 532] width 64 height 36
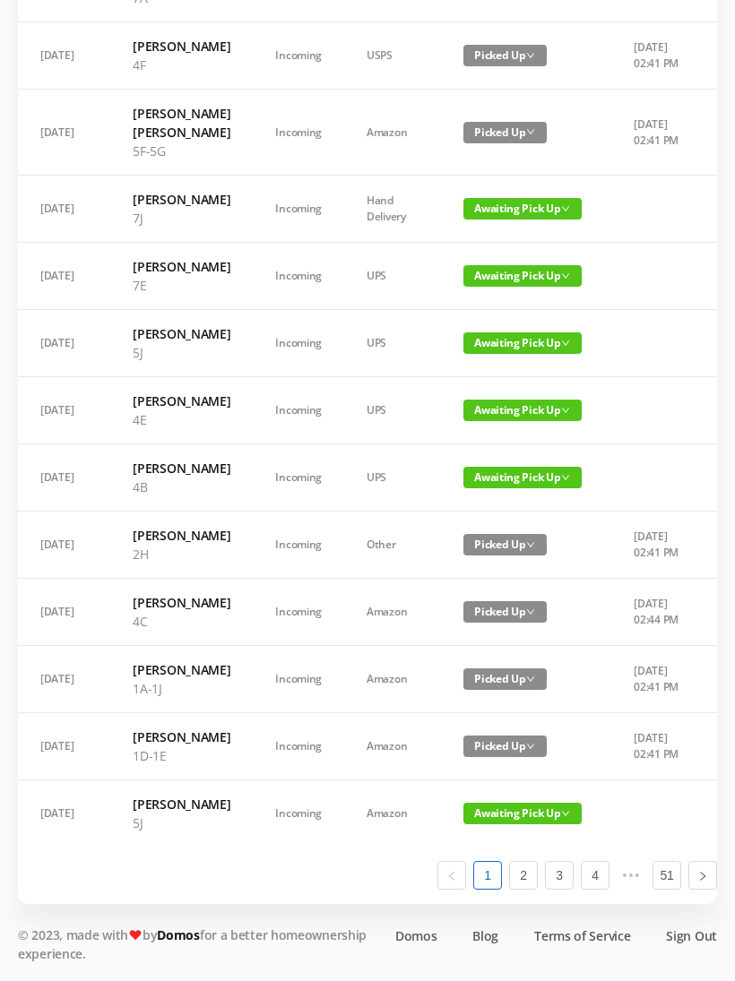
scroll to position [0, 0]
click at [527, 889] on link "2" at bounding box center [523, 875] width 27 height 27
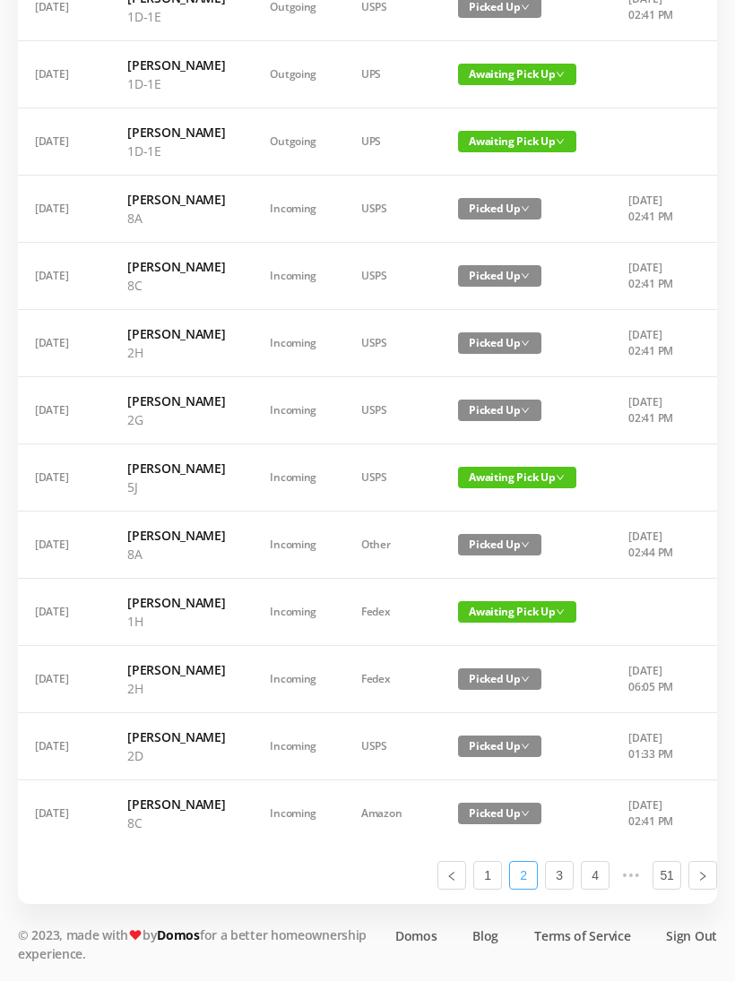
scroll to position [959, 0]
click at [478, 889] on link "1" at bounding box center [487, 875] width 27 height 27
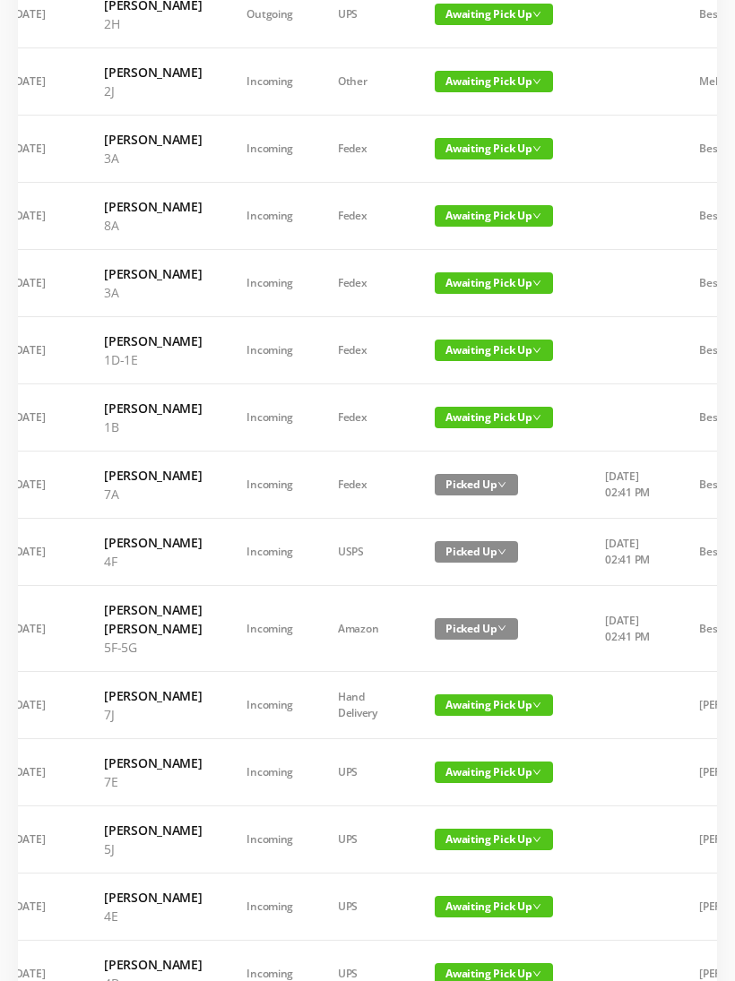
scroll to position [251, 0]
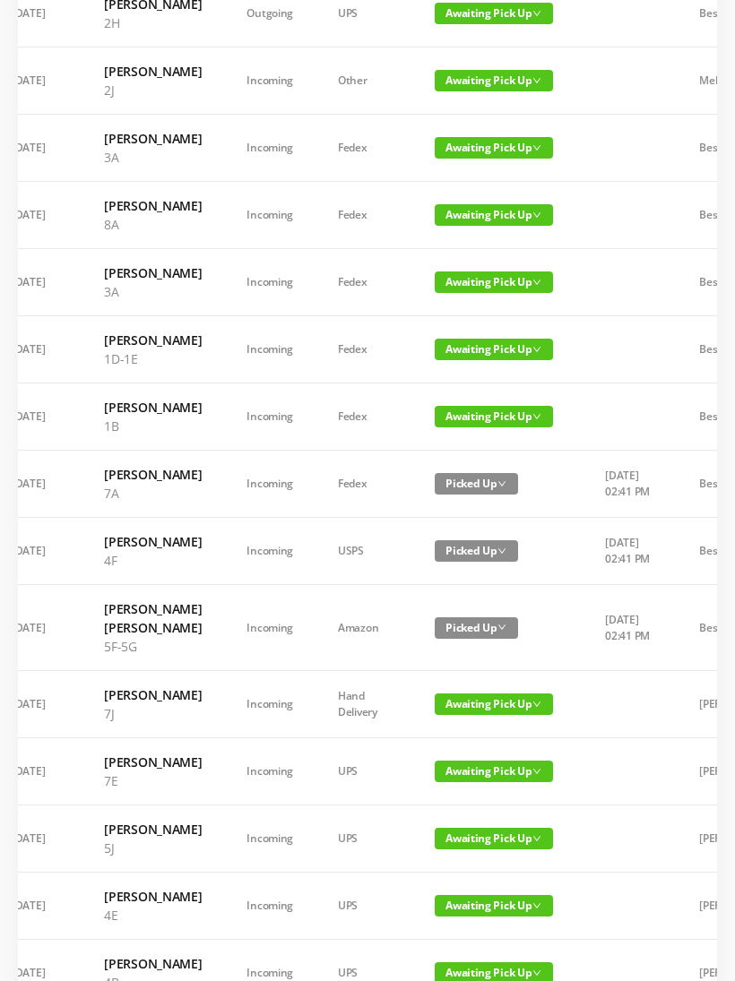
click at [483, 226] on span "Awaiting Pick Up" at bounding box center [494, 215] width 118 height 22
click at [467, 318] on link "Picked Up" at bounding box center [477, 316] width 116 height 29
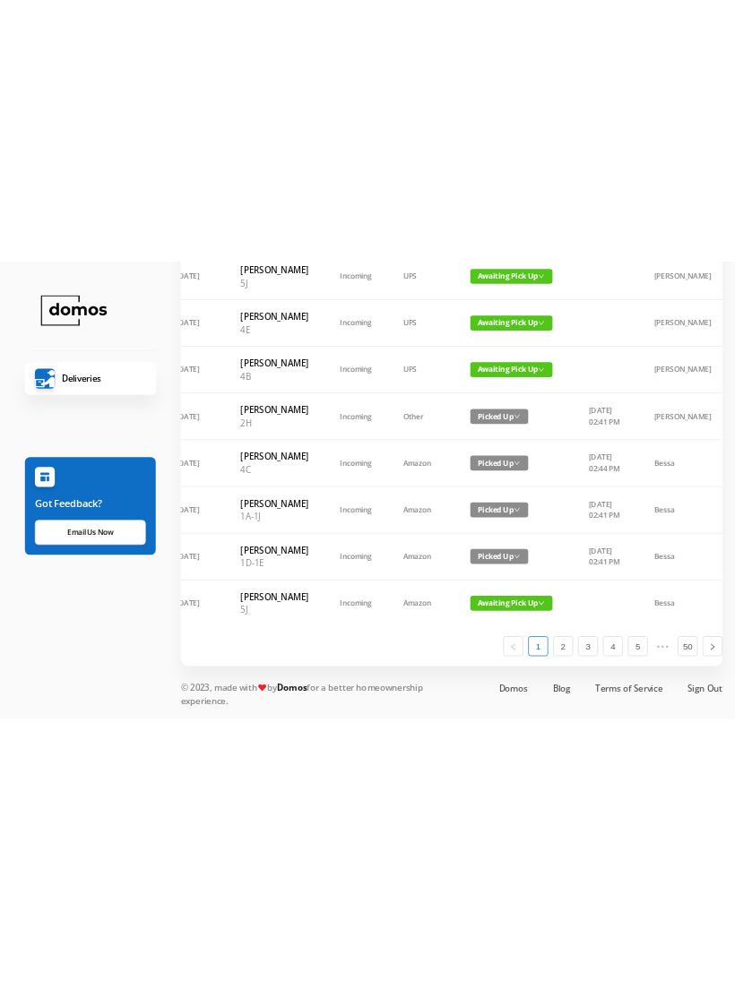
scroll to position [940, 0]
